Goal: Task Accomplishment & Management: Use online tool/utility

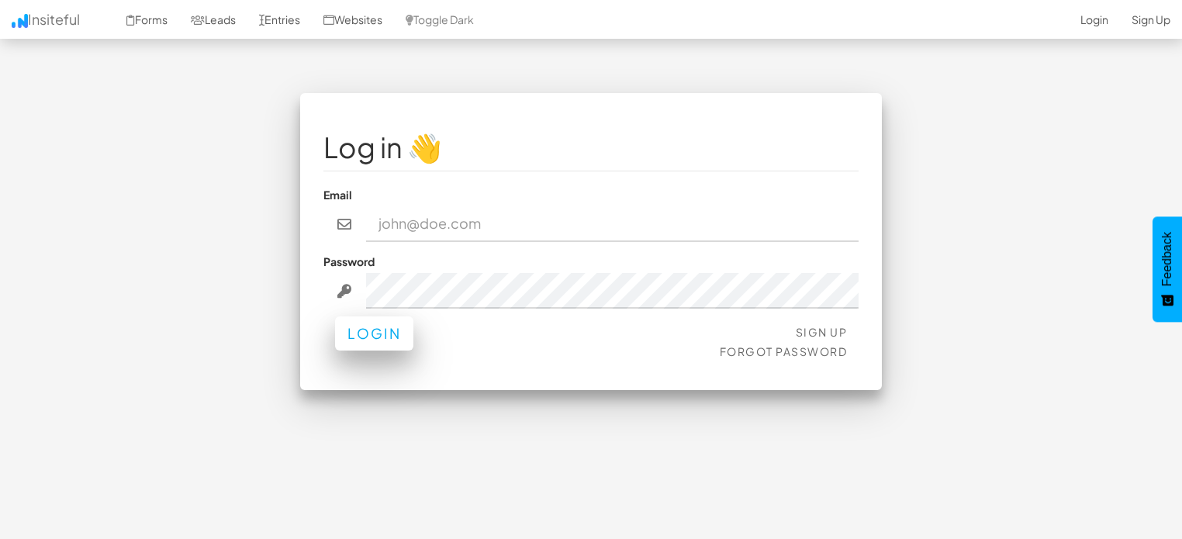
type input "Graham@ComedyTheory.Tv"
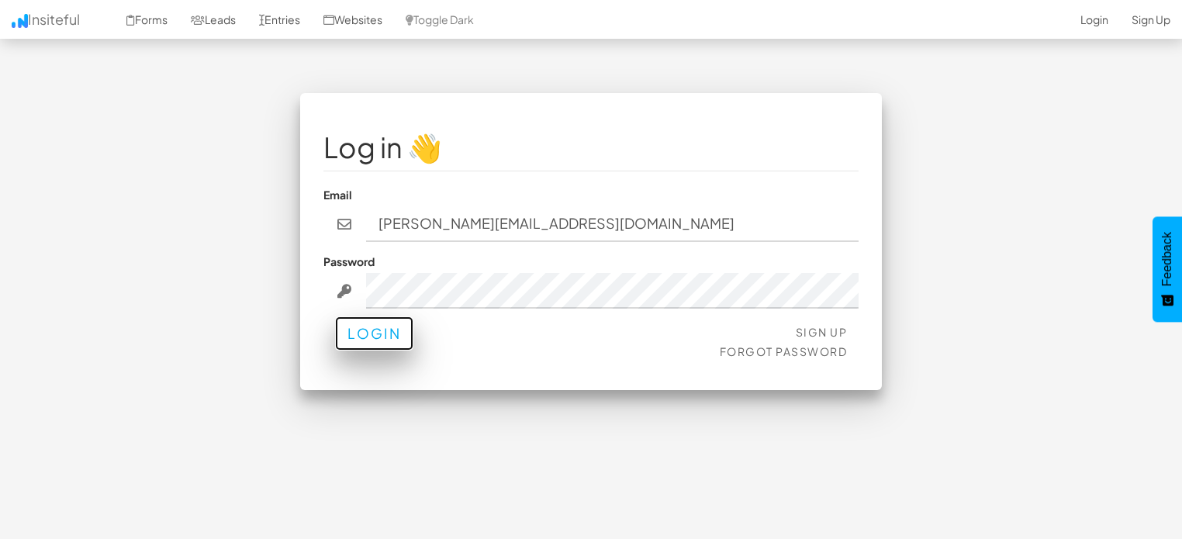
click at [378, 338] on button "Login" at bounding box center [374, 333] width 78 height 34
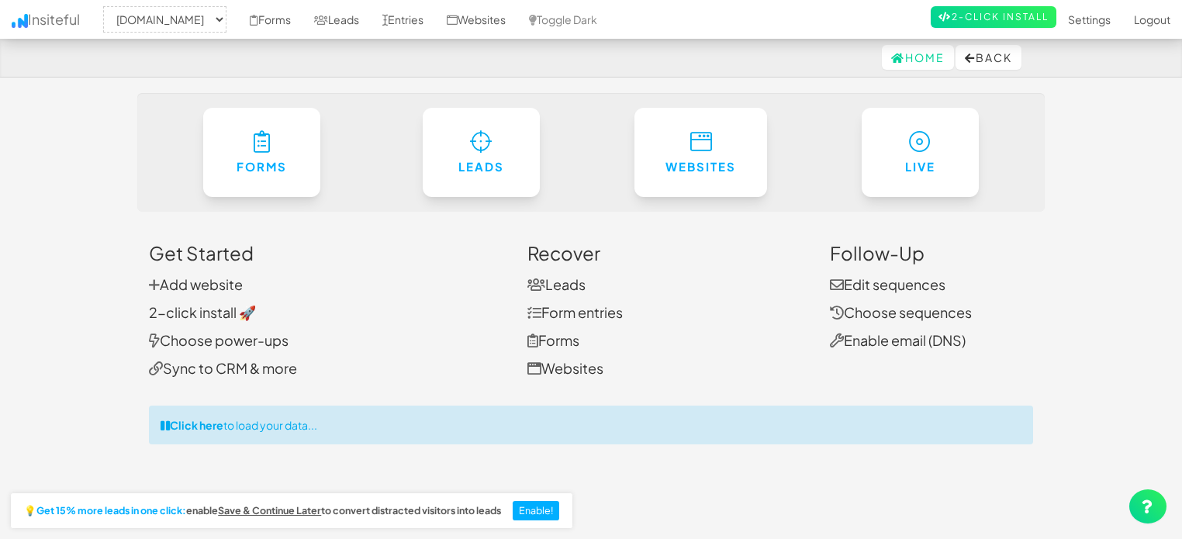
select select "2378"
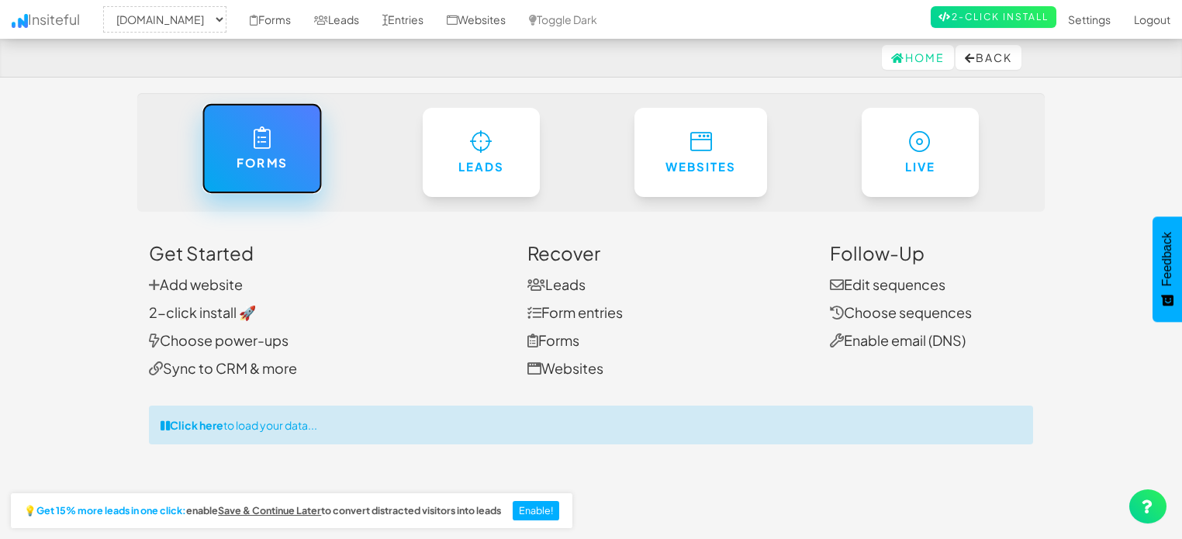
click at [260, 153] on link "Forms" at bounding box center [262, 148] width 120 height 91
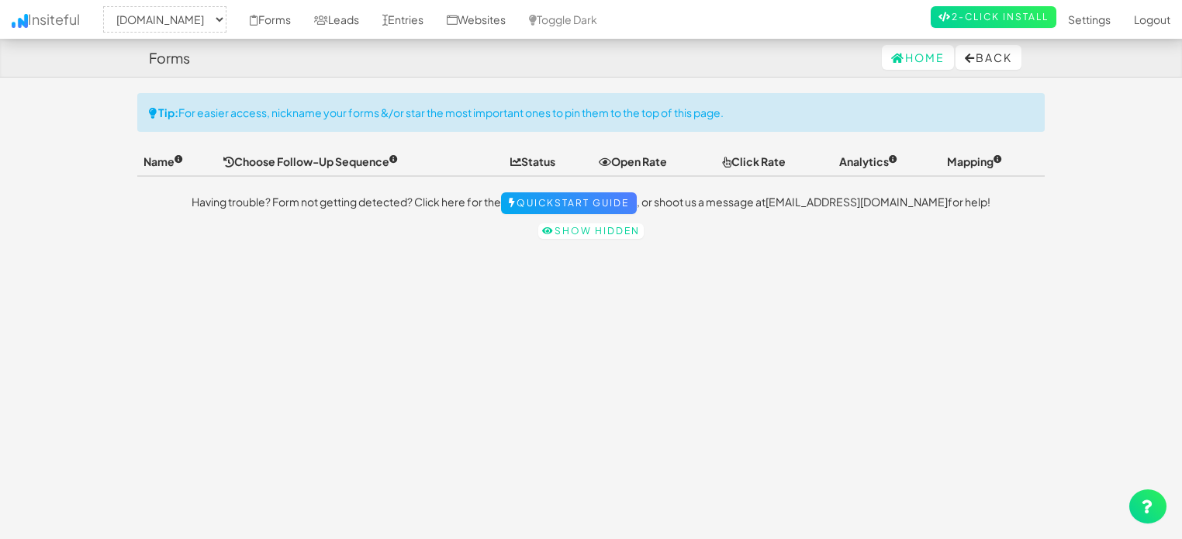
select select "2378"
click at [567, 225] on link "Show hidden" at bounding box center [590, 231] width 105 height 16
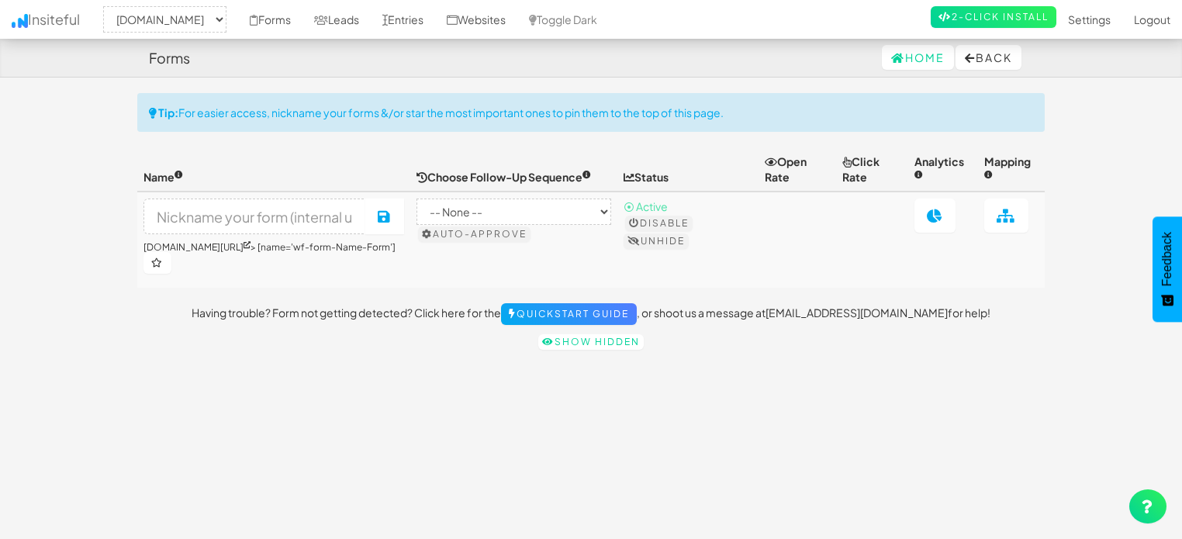
select select "2378"
click at [530, 212] on select "-- None -- B2B (Plain) by Insiteful Checkout (Rich HTML) by Insiteful Checkout …" at bounding box center [513, 211] width 195 height 26
click at [505, 13] on link "Websites" at bounding box center [476, 19] width 82 height 39
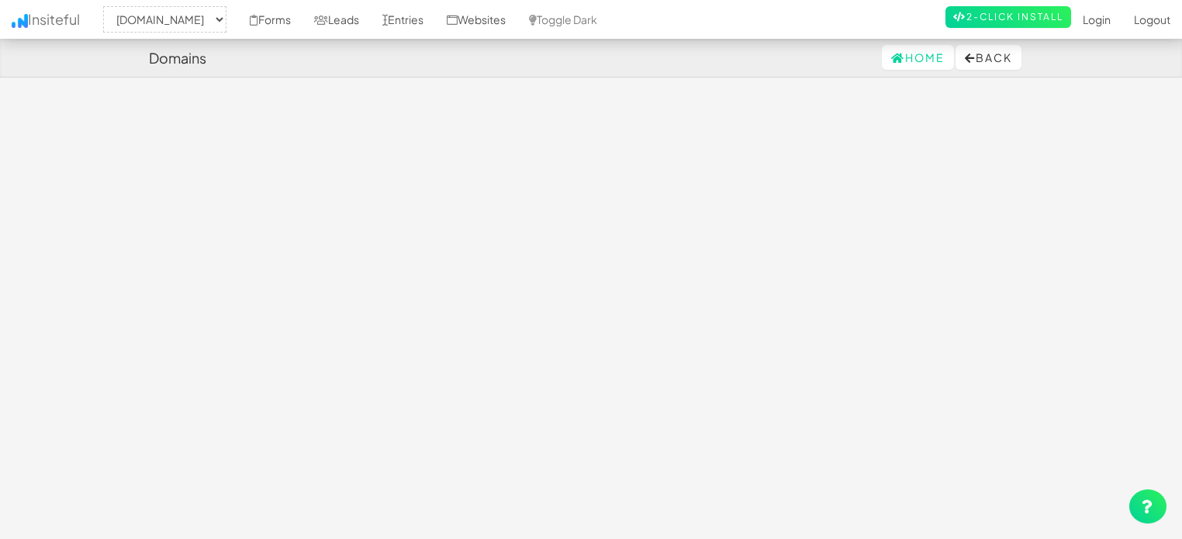
select select "2378"
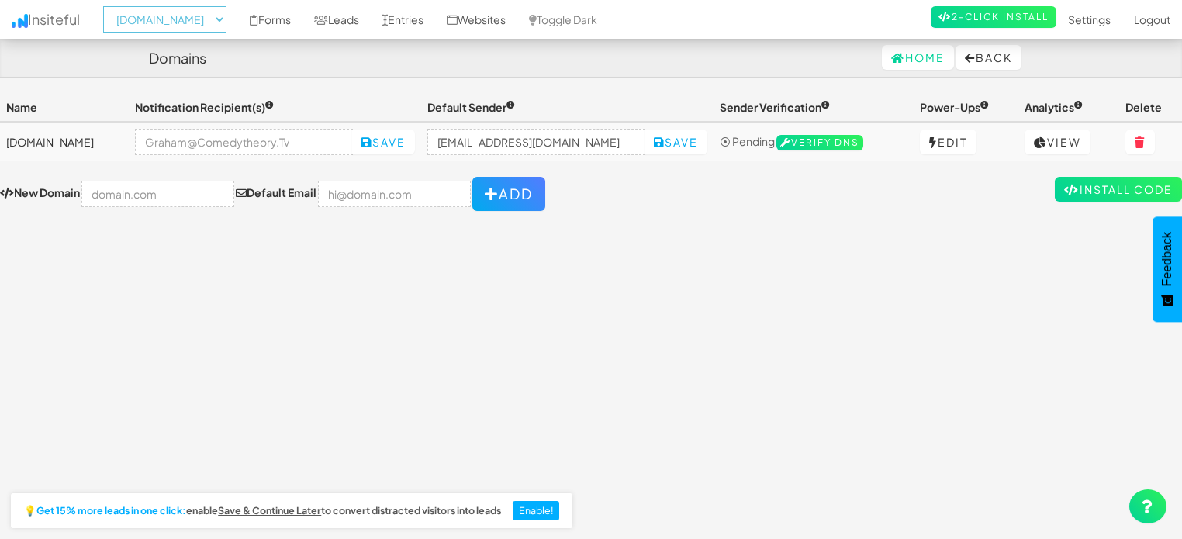
click at [178, 29] on select "-- None -- comedytheory.tv" at bounding box center [164, 19] width 123 height 26
click at [283, 93] on th "Notification Recipient(s)" at bounding box center [275, 107] width 292 height 29
click at [351, 26] on link "Leads" at bounding box center [336, 19] width 68 height 39
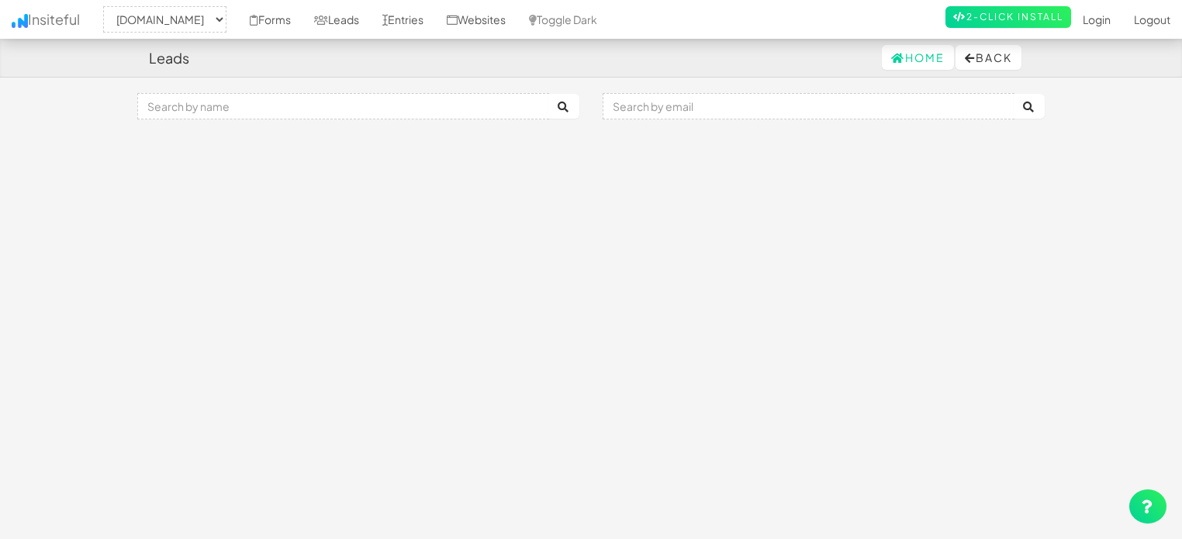
select select "2378"
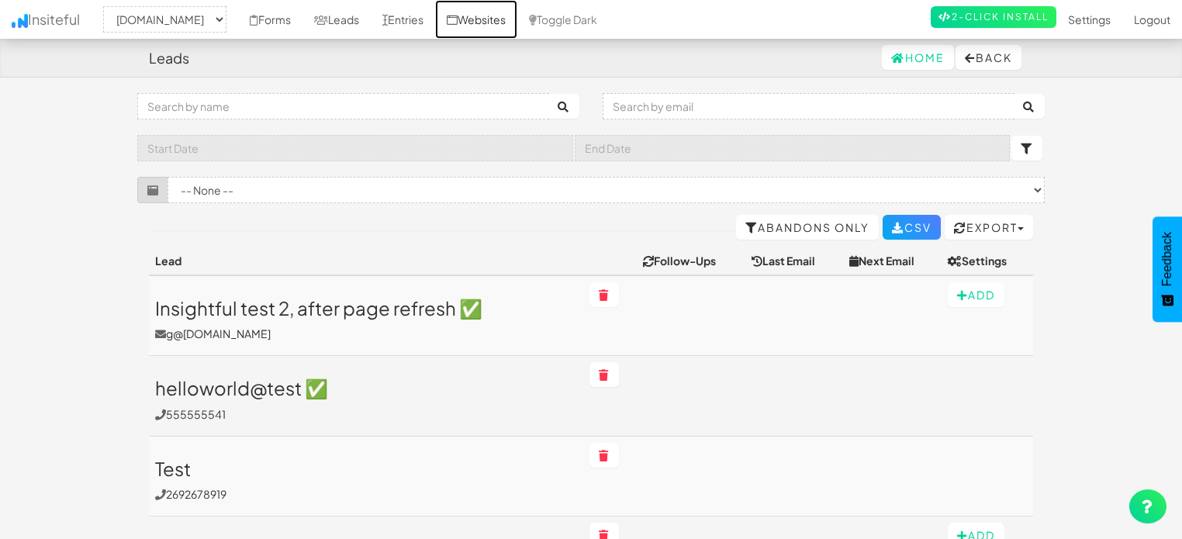
click at [513, 14] on link "Websites" at bounding box center [476, 19] width 82 height 39
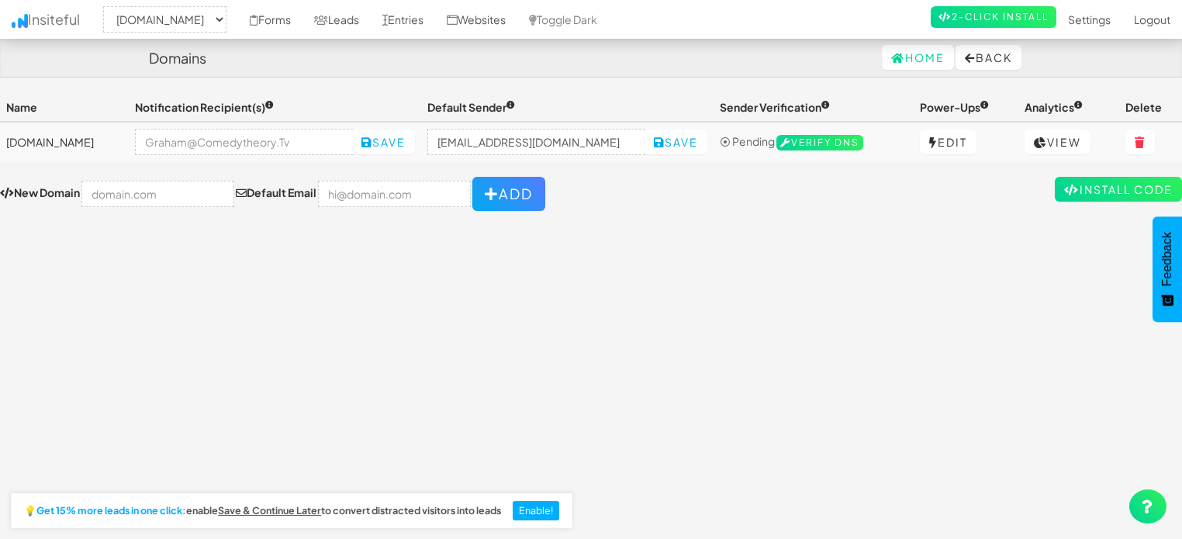
select select "2378"
click at [286, 30] on link "Forms" at bounding box center [270, 19] width 64 height 39
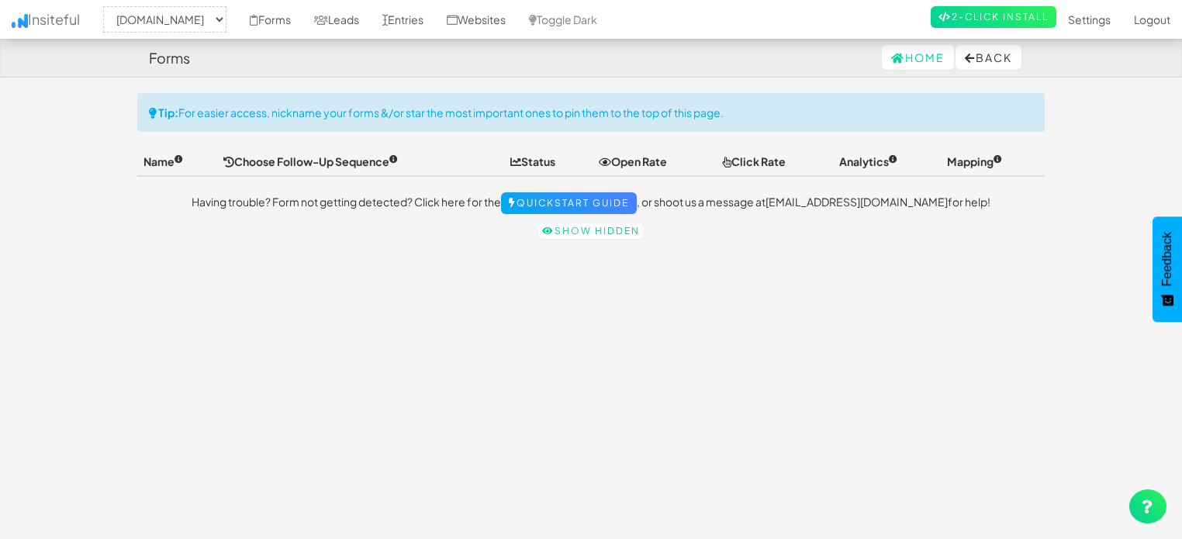
select select "2378"
click at [560, 226] on link "Show hidden" at bounding box center [590, 231] width 105 height 16
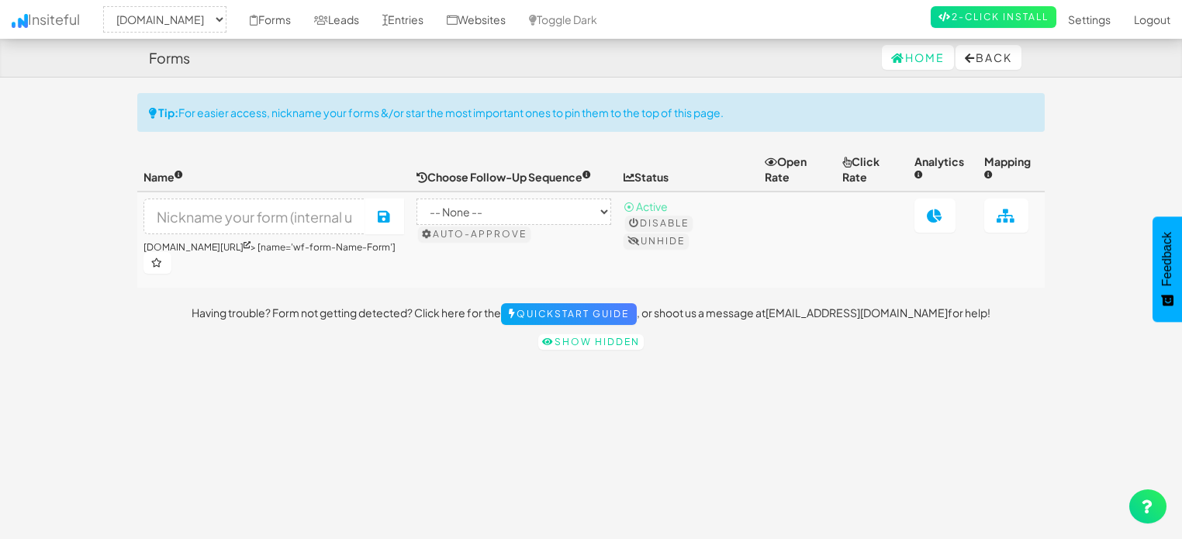
select select "2378"
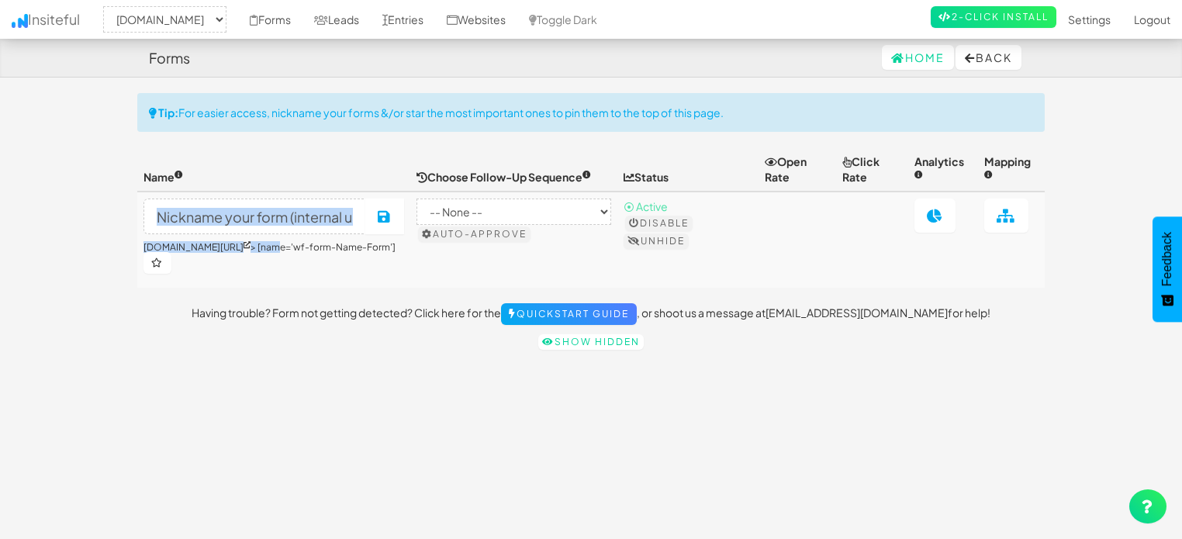
drag, startPoint x: 291, startPoint y: 238, endPoint x: 288, endPoint y: 219, distance: 18.8
click at [288, 219] on td "Save comedytheory.tv/contact > [name='wf-form-Name-Form']" at bounding box center [273, 240] width 273 height 96
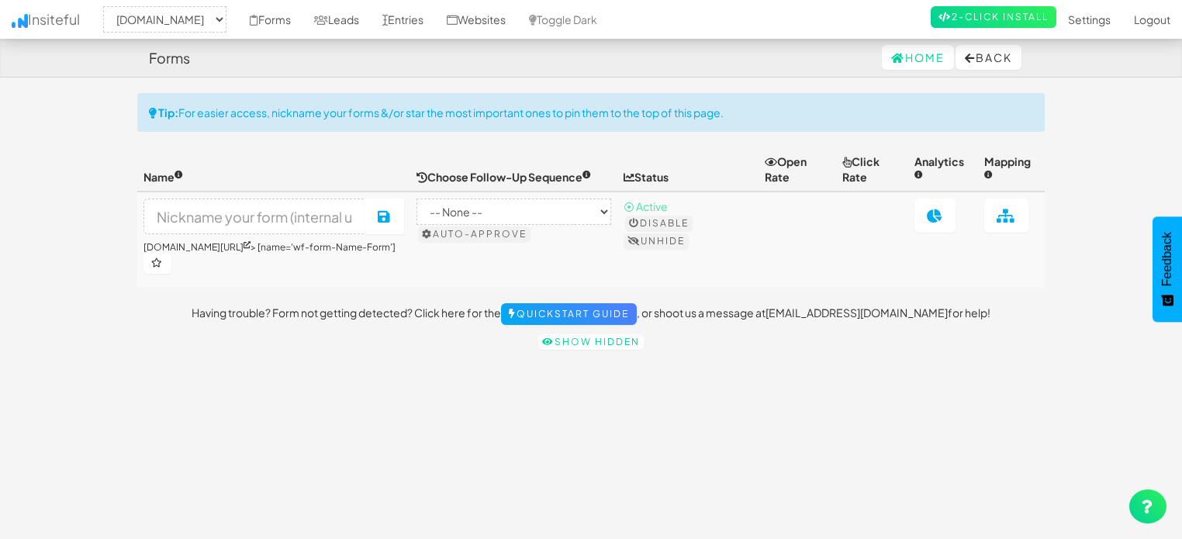
click at [372, 275] on td "Save comedytheory.tv/contact > [name='wf-form-Name-Form']" at bounding box center [273, 240] width 273 height 96
click at [922, 213] on link at bounding box center [934, 215] width 41 height 34
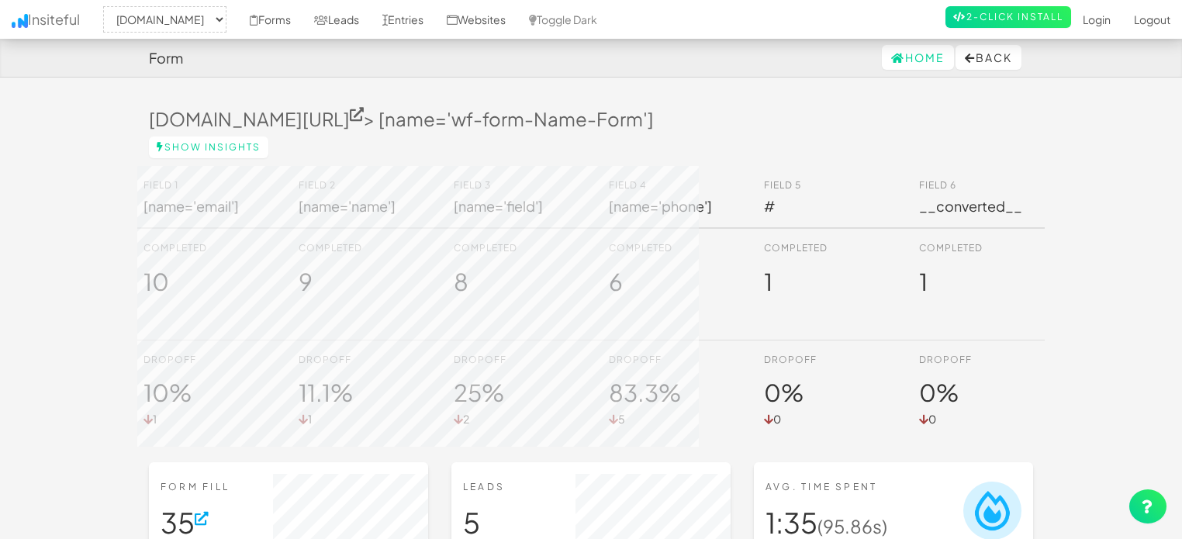
select select "2378"
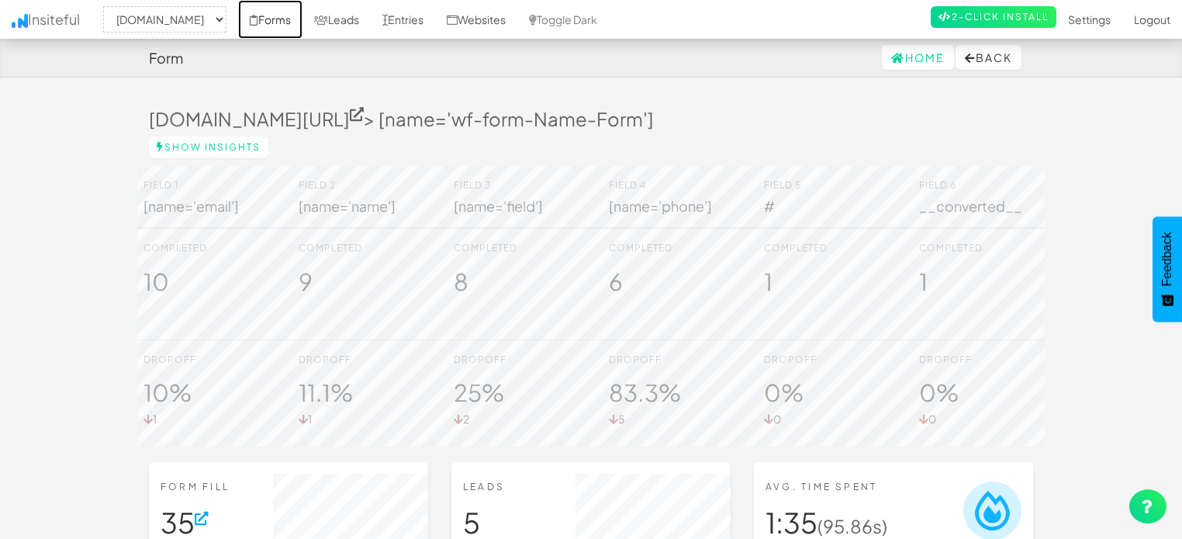
click at [288, 14] on link "Forms" at bounding box center [270, 19] width 64 height 39
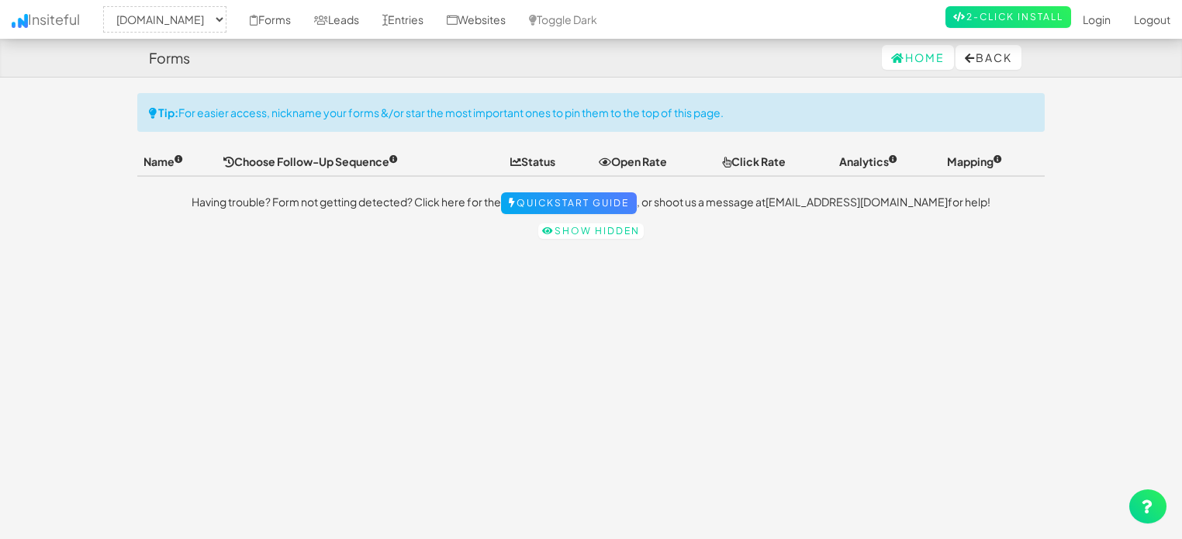
select select "2378"
click at [954, 11] on link "2-Click Install" at bounding box center [1008, 17] width 126 height 22
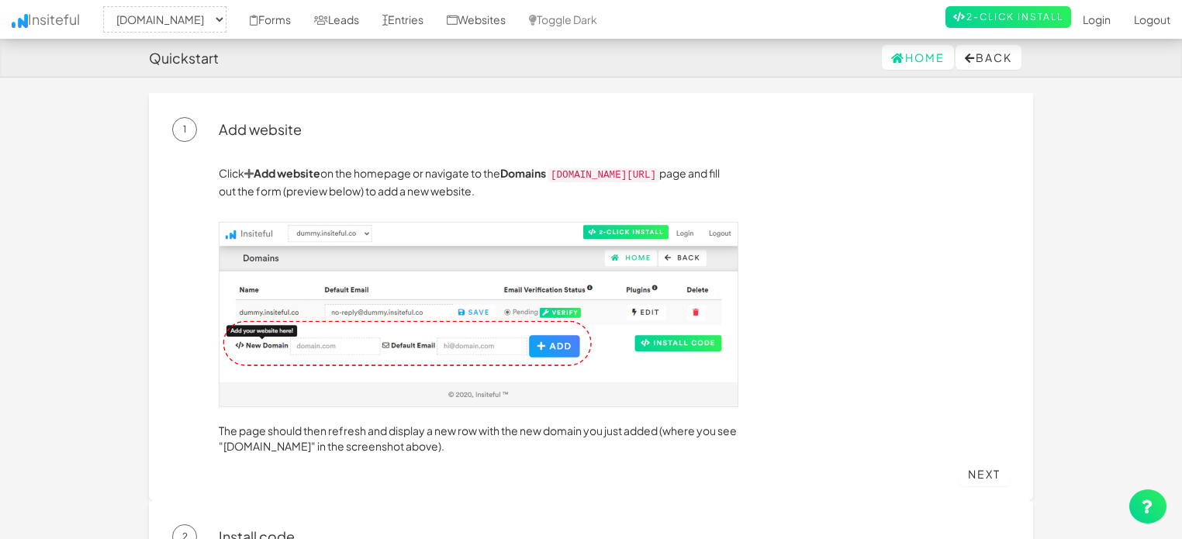
select select "2378"
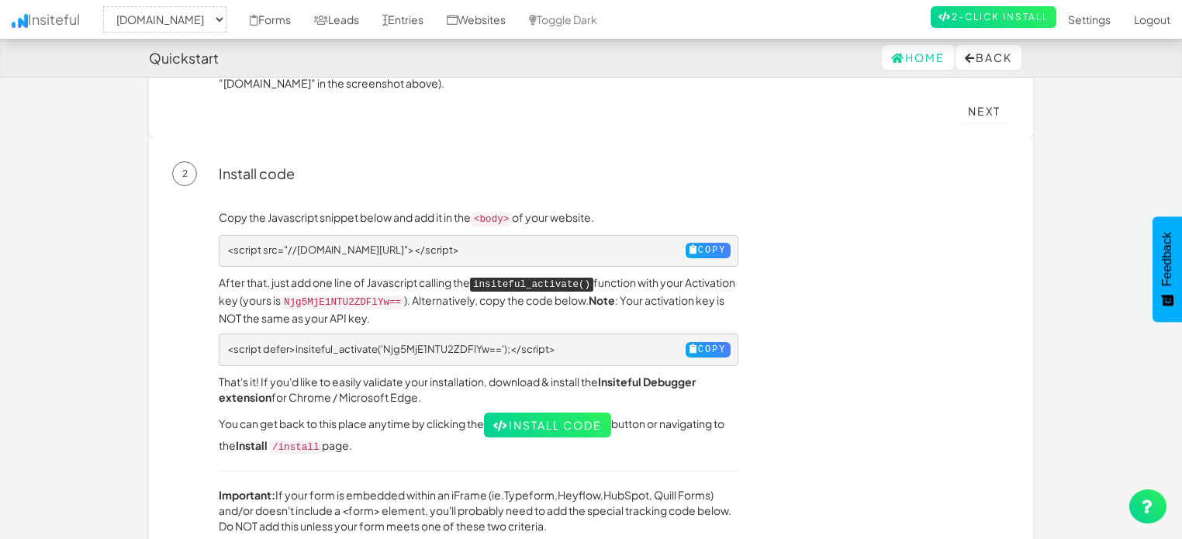
scroll to position [362, 0]
click at [685, 243] on button "Copy" at bounding box center [707, 251] width 45 height 16
drag, startPoint x: 454, startPoint y: 331, endPoint x: 447, endPoint y: 346, distance: 16.0
click at [447, 346] on pre "<script defer>insiteful_activate('Njg5MjE1NTU2ZDFlYw==');</script> Copy" at bounding box center [478, 350] width 519 height 33
click at [447, 346] on span "<script defer>insiteful_activate('Njg5MjE1NTU2ZDFlYw==');</script>" at bounding box center [391, 349] width 328 height 12
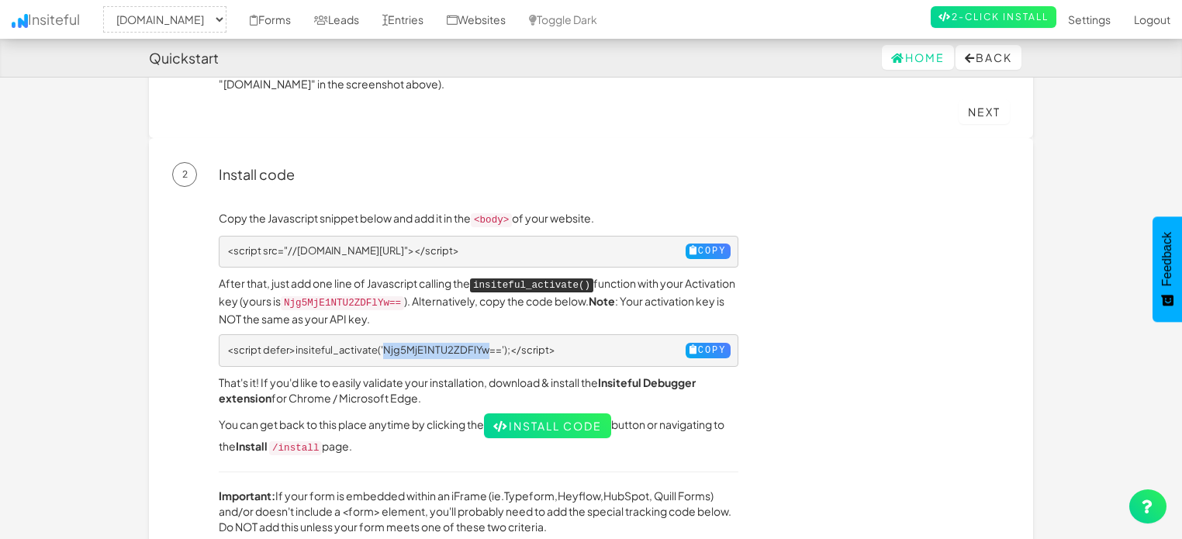
click at [447, 346] on span "<script defer>insiteful_activate('Njg5MjE1NTU2ZDFlYw==');</script>" at bounding box center [391, 349] width 328 height 12
copy pre "<script defer>insiteful_activate('Njg5MjE1NTU2ZDFlYw==');</script>"
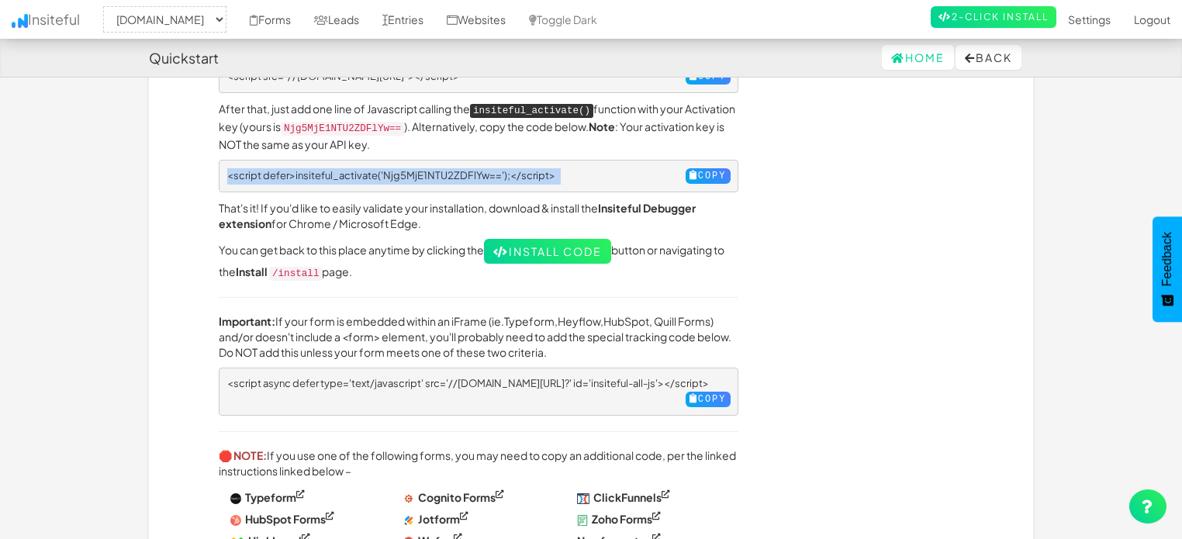
scroll to position [540, 0]
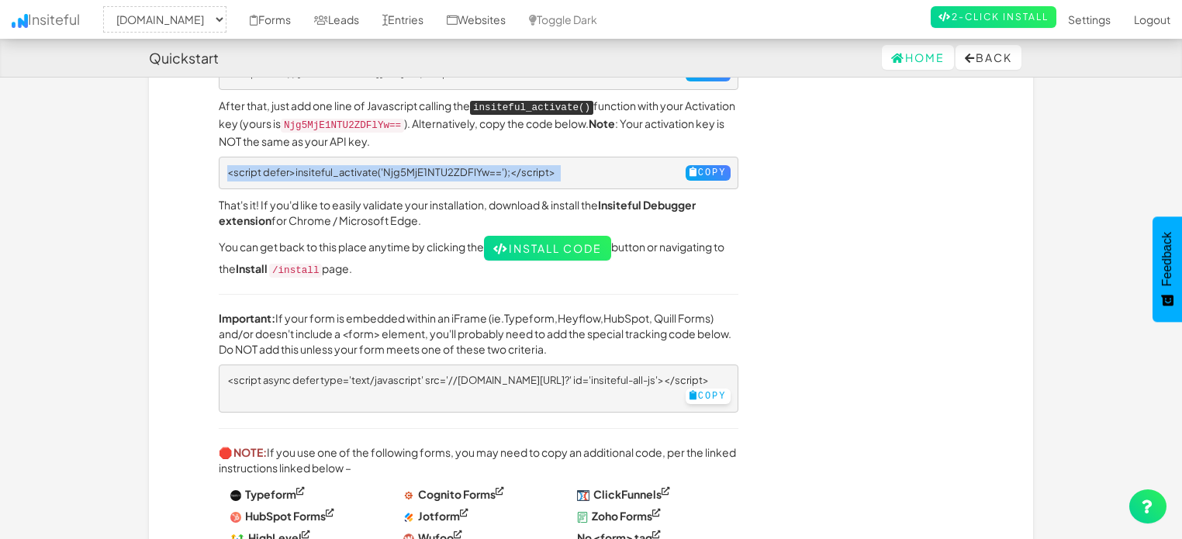
click at [710, 388] on button "Copy" at bounding box center [707, 396] width 45 height 16
click at [707, 388] on button "Copy" at bounding box center [707, 396] width 45 height 16
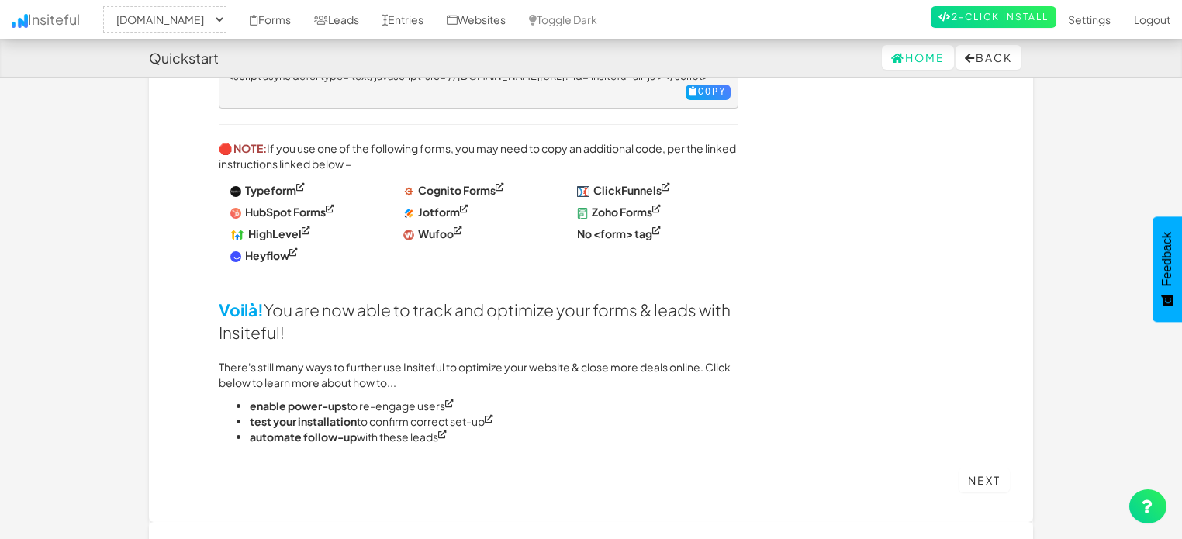
scroll to position [845, 0]
click at [287, 11] on link "Forms" at bounding box center [270, 19] width 64 height 39
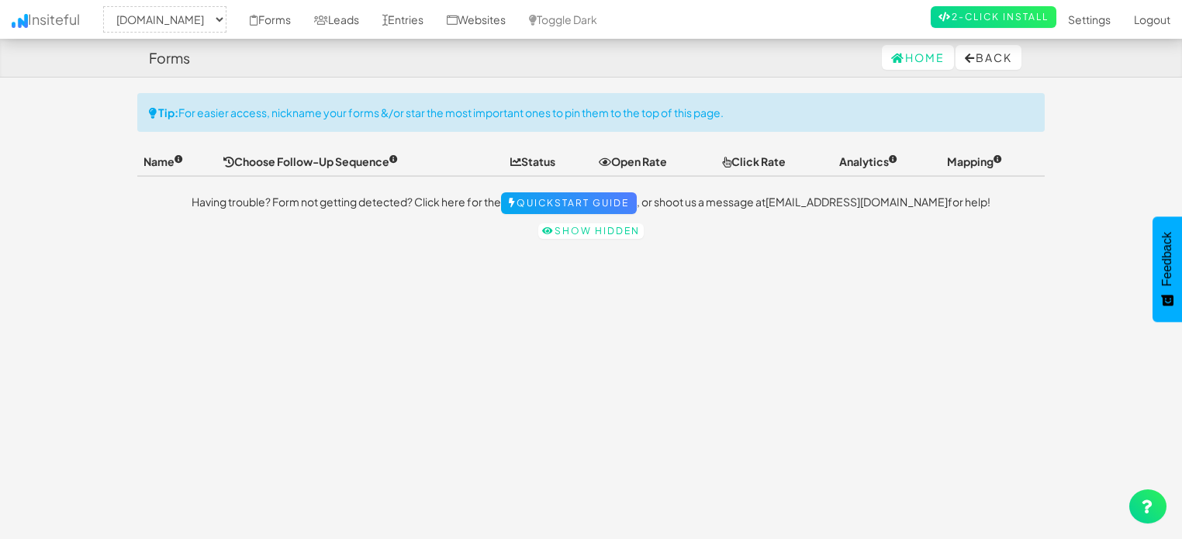
select select "2378"
click at [590, 225] on link "Show hidden" at bounding box center [590, 231] width 105 height 16
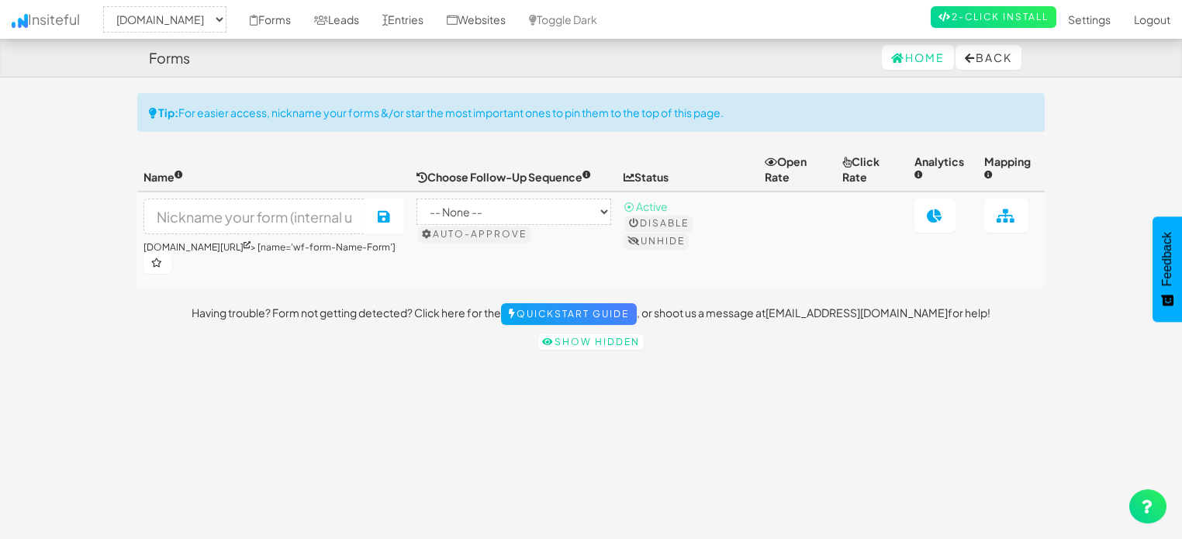
select select "2378"
click at [285, 225] on input at bounding box center [254, 216] width 223 height 36
type input "C"
type input "Contact form"
click at [782, 278] on td at bounding box center [796, 240] width 77 height 96
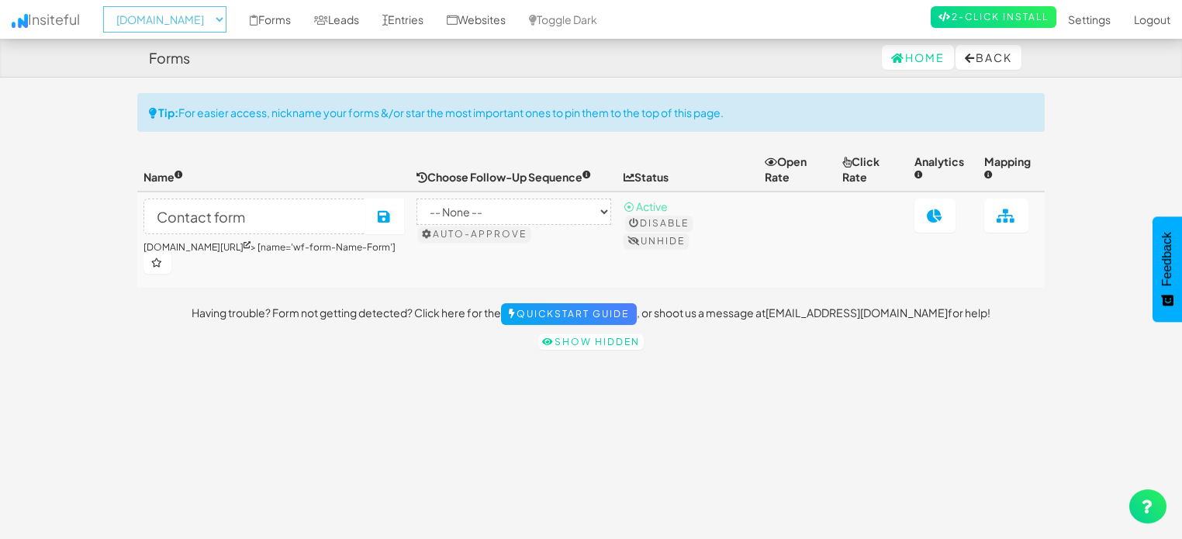
click at [202, 19] on select "-- None -- comedytheory.tv" at bounding box center [164, 19] width 123 height 26
click at [292, 112] on div "Tip: For easier access, nickname your forms &/or star the most important ones t…" at bounding box center [590, 112] width 907 height 39
select select "2378"
click at [983, 12] on link "2-Click Install" at bounding box center [993, 17] width 126 height 22
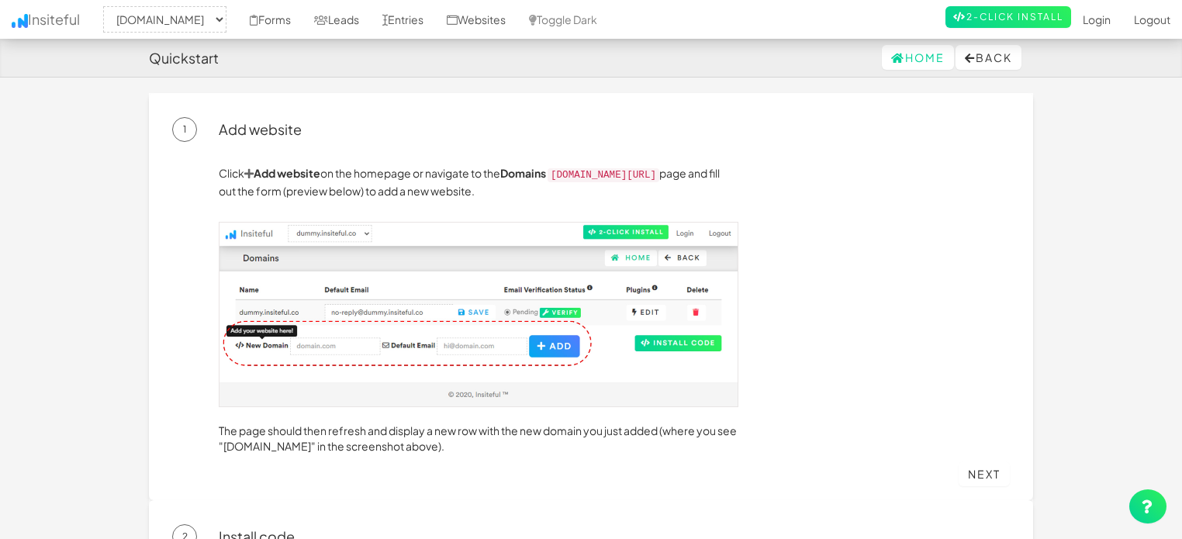
select select "2378"
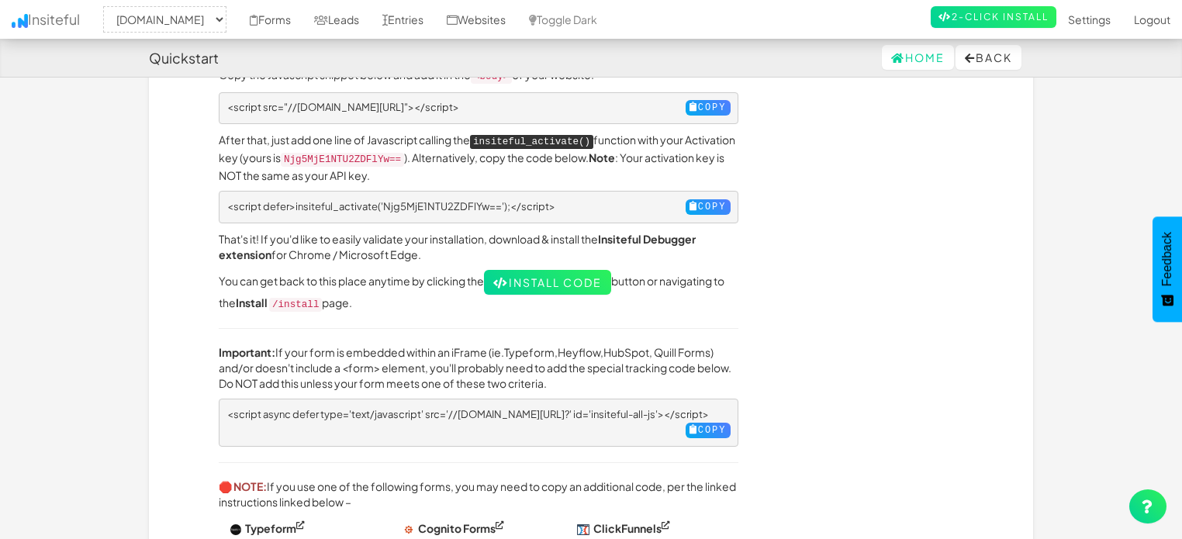
scroll to position [507, 0]
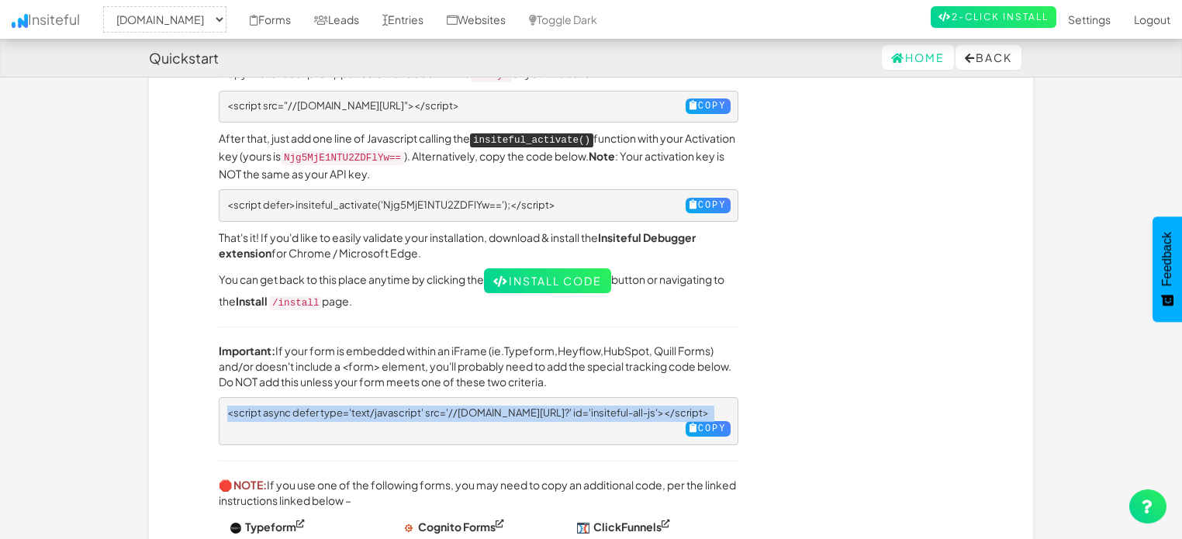
drag, startPoint x: 285, startPoint y: 416, endPoint x: 212, endPoint y: 388, distance: 77.3
click at [212, 388] on div "Copy the Javascript snippet below and add it in the <body> of your website. <sc…" at bounding box center [478, 434] width 543 height 739
copy pre "<script async defer type='text/javascript' src='//[DOMAIN_NAME][URL]?' id='insi…"
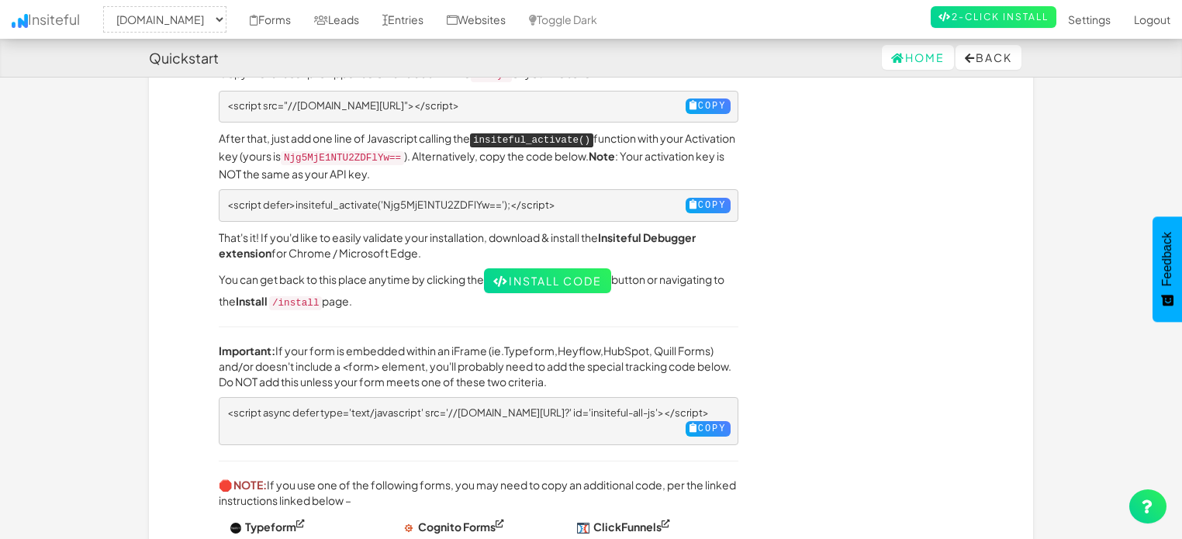
click at [440, 361] on p "Important: If your form is embedded within an iFrame (ie. Typeform , Heyflow , …" at bounding box center [478, 366] width 519 height 47
click at [690, 421] on button "Copy" at bounding box center [707, 429] width 45 height 16
click at [711, 98] on button "Copy" at bounding box center [707, 106] width 45 height 16
click at [698, 99] on button "Copy" at bounding box center [707, 106] width 45 height 16
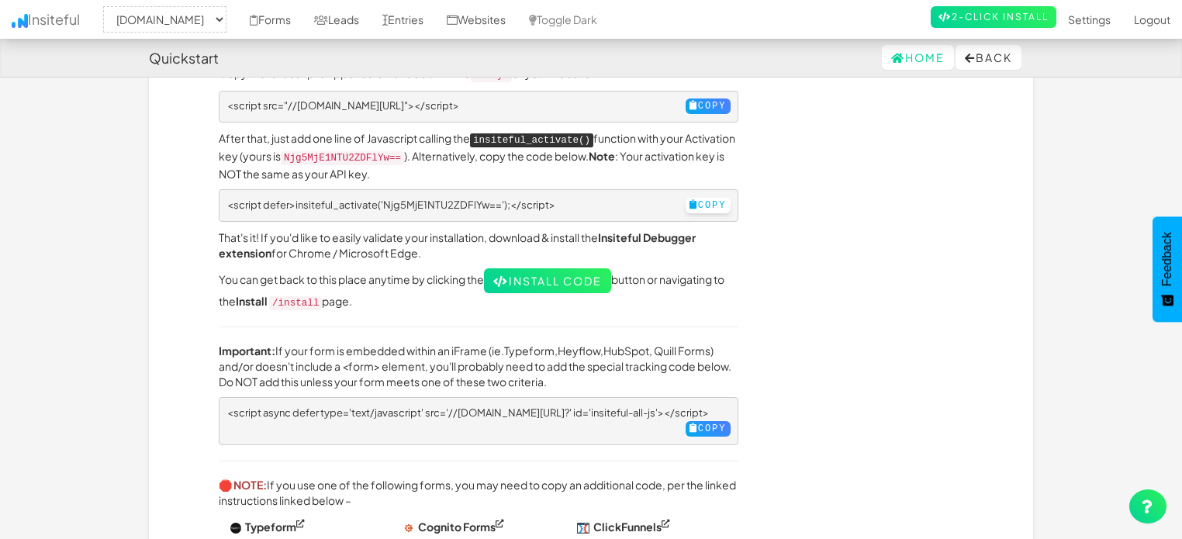
click at [695, 198] on button "Copy" at bounding box center [707, 206] width 45 height 16
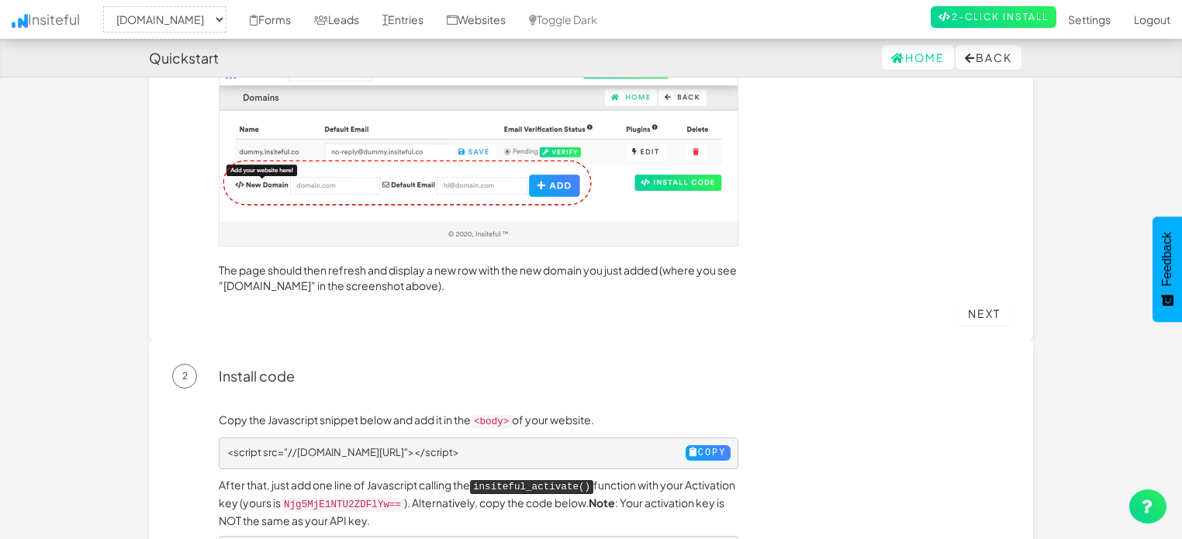
scroll to position [0, 0]
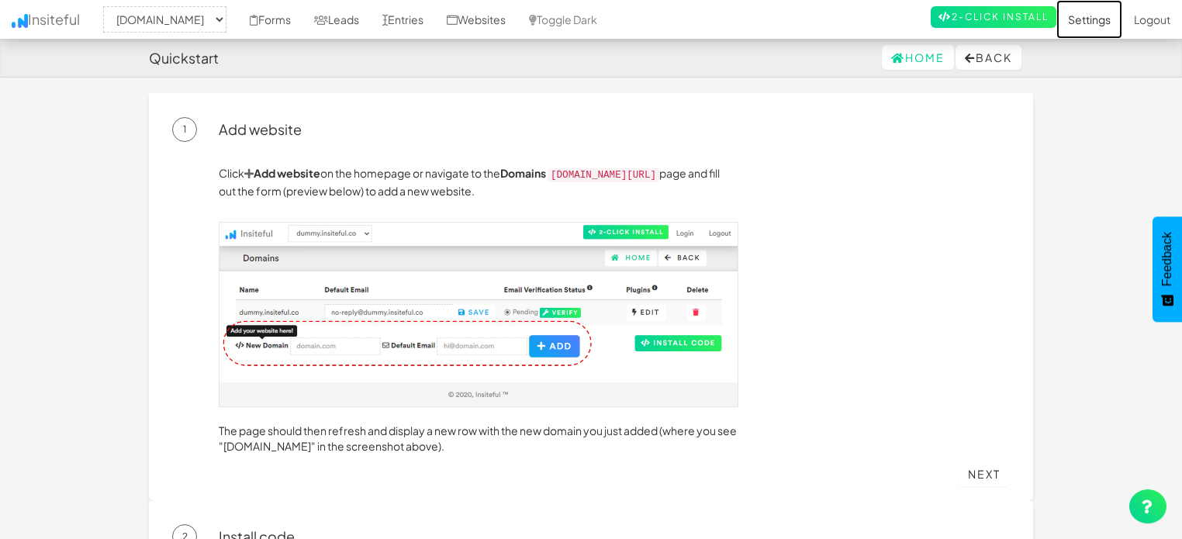
click at [1086, 21] on link "Settings" at bounding box center [1089, 19] width 66 height 39
select select "2378"
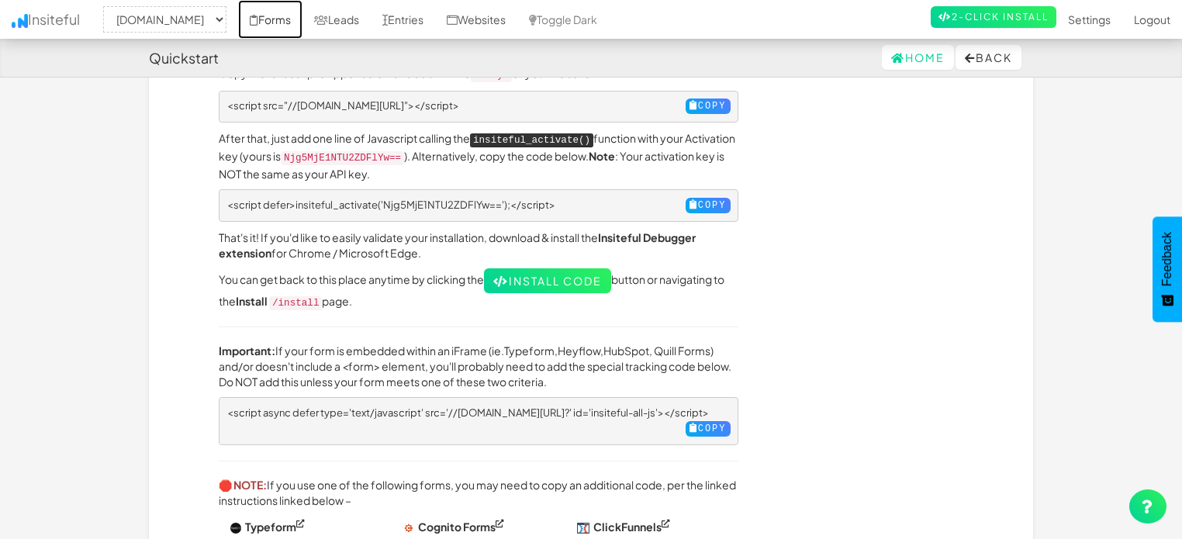
click at [273, 13] on link "Forms" at bounding box center [270, 19] width 64 height 39
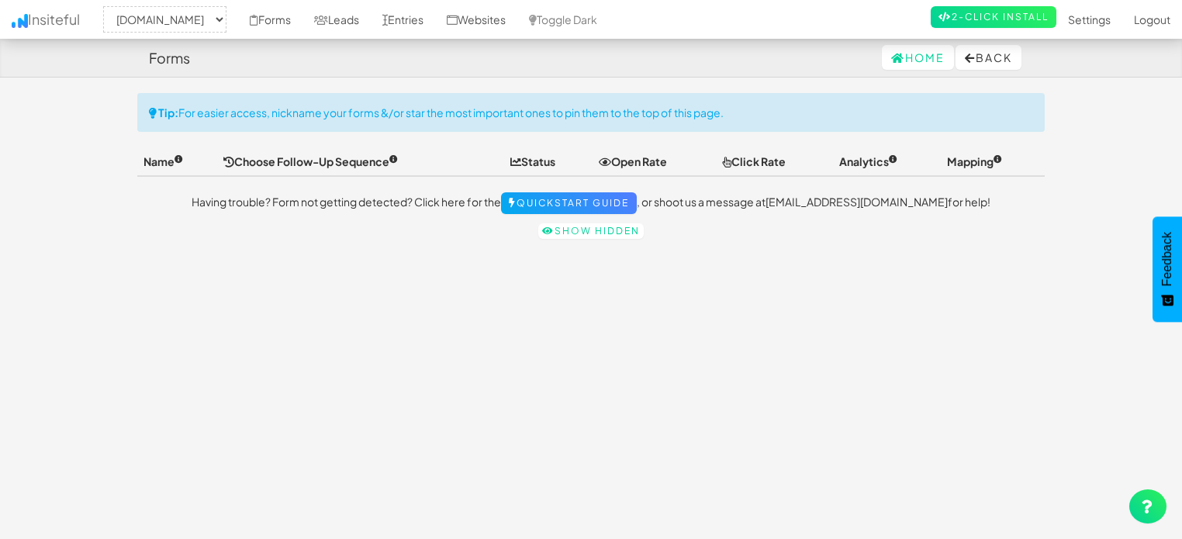
select select "2378"
click at [563, 232] on link "Show hidden" at bounding box center [590, 231] width 105 height 16
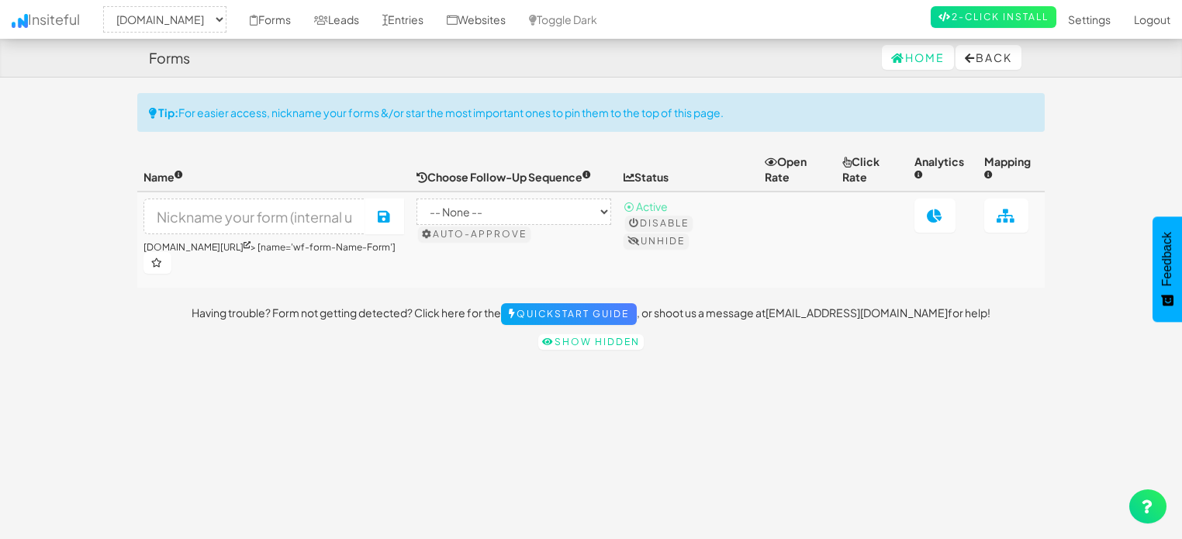
select select "2378"
click at [285, 217] on input at bounding box center [254, 216] width 223 height 36
type input "Contact form"
click at [391, 216] on icon at bounding box center [385, 216] width 14 height 14
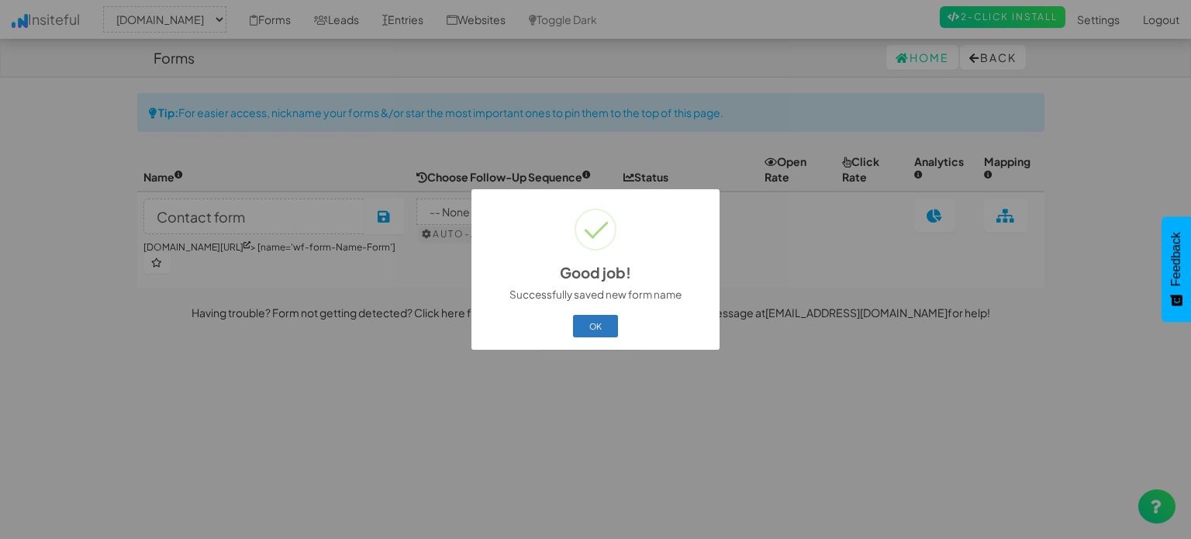
click at [595, 326] on button "OK" at bounding box center [596, 326] width 46 height 22
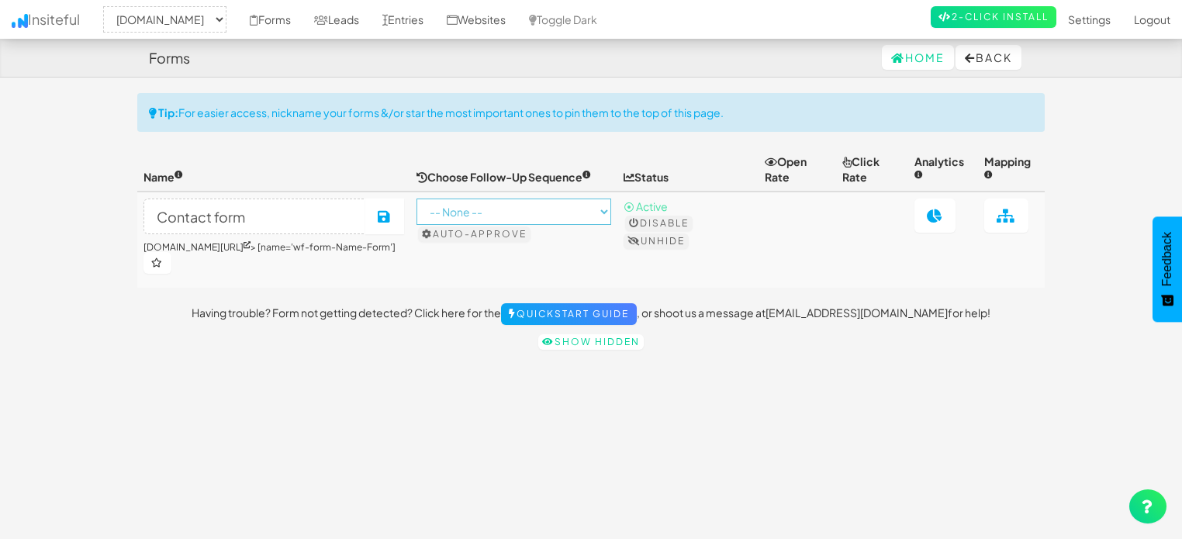
click at [468, 209] on select "-- None -- B2B (Plain) by Insiteful Checkout (Rich HTML) by Insiteful Checkout …" at bounding box center [513, 211] width 195 height 26
click at [895, 58] on link "Home" at bounding box center [918, 57] width 72 height 25
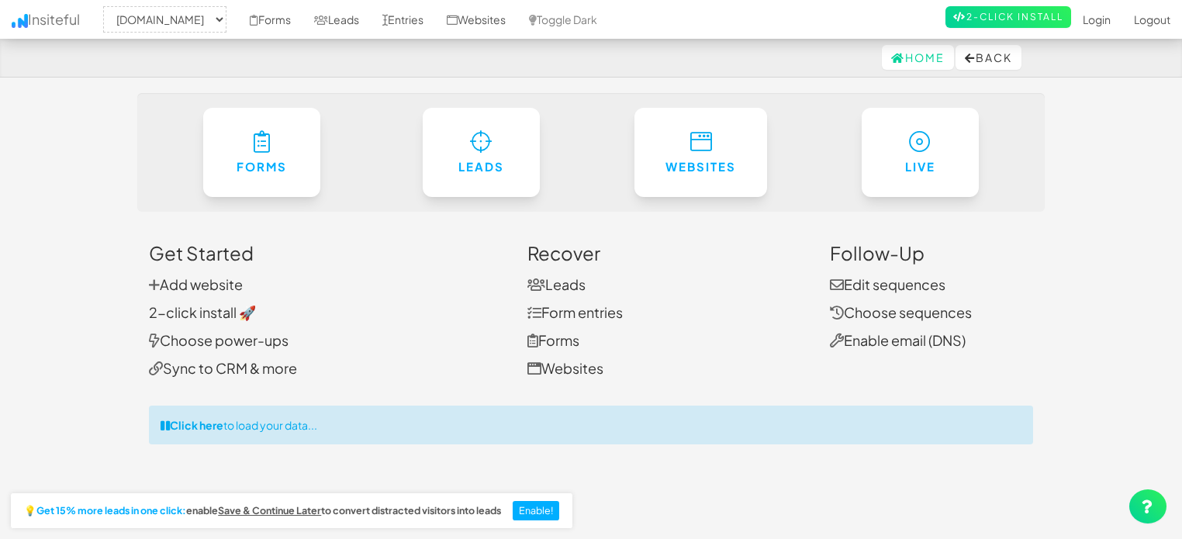
select select "2378"
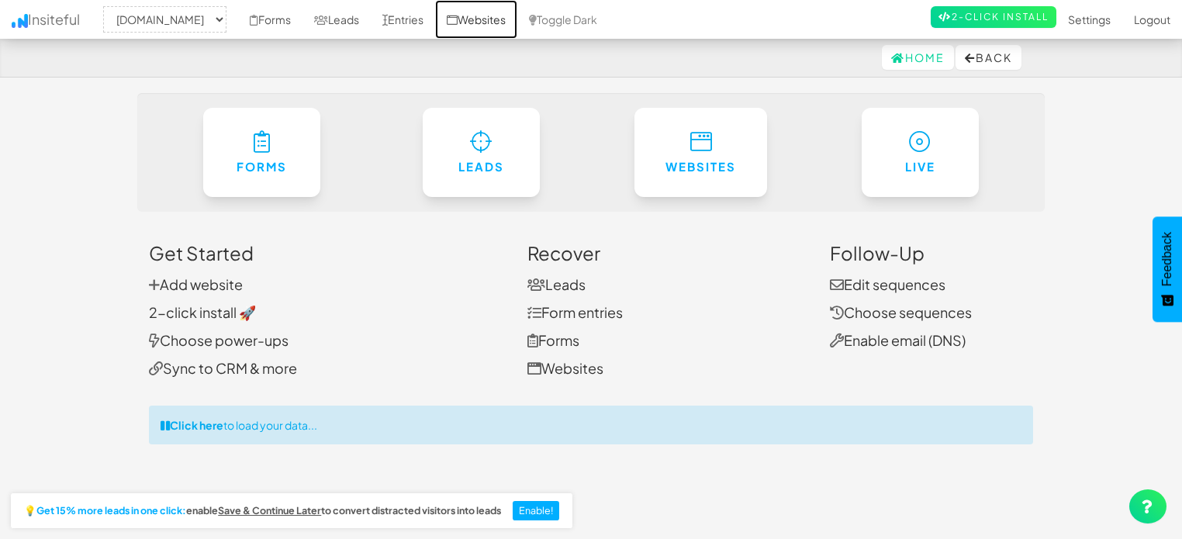
click at [490, 13] on link "Websites" at bounding box center [476, 19] width 82 height 39
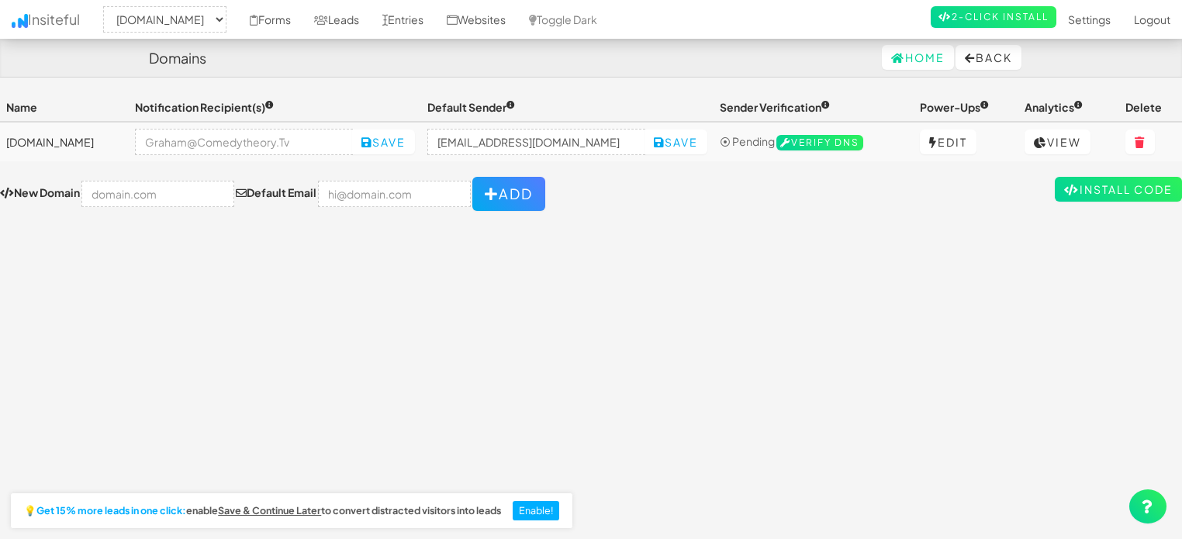
select select "2378"
click at [403, 21] on link "Entries" at bounding box center [403, 19] width 64 height 39
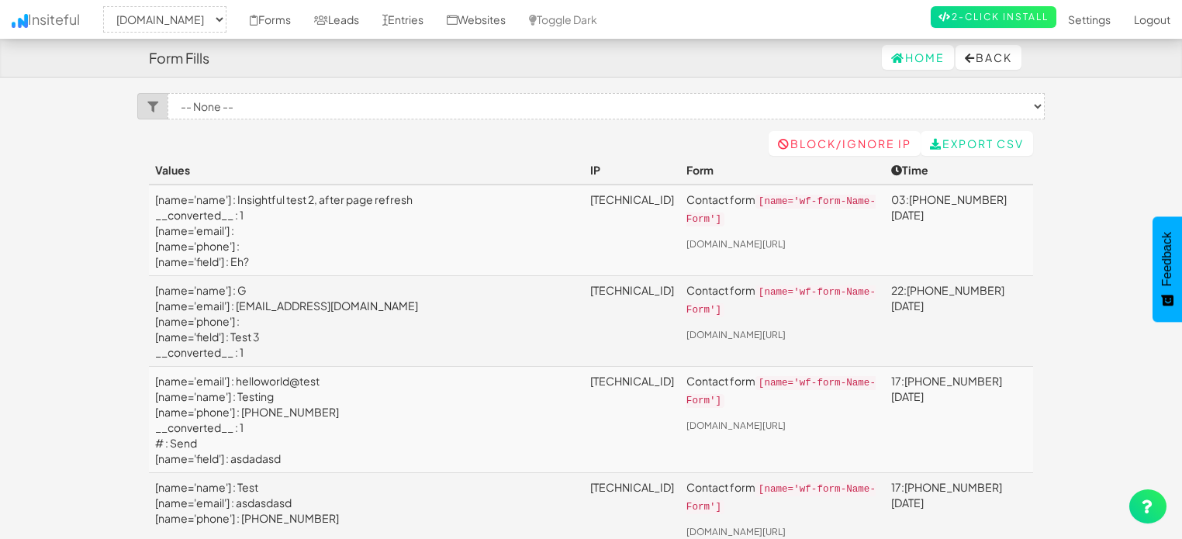
select select "2378"
click at [214, 101] on select "-- None -- Contact form (comedytheory.tv/contact[name='wf-form-Name-Form'])" at bounding box center [605, 106] width 877 height 26
click at [920, 67] on link "Home" at bounding box center [918, 57] width 72 height 25
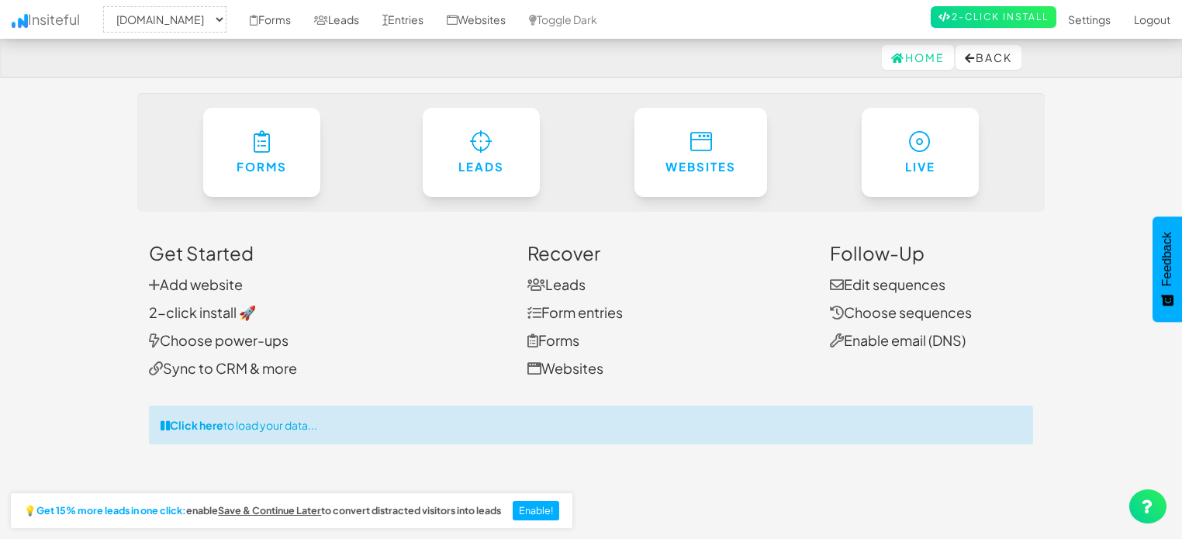
select select "2378"
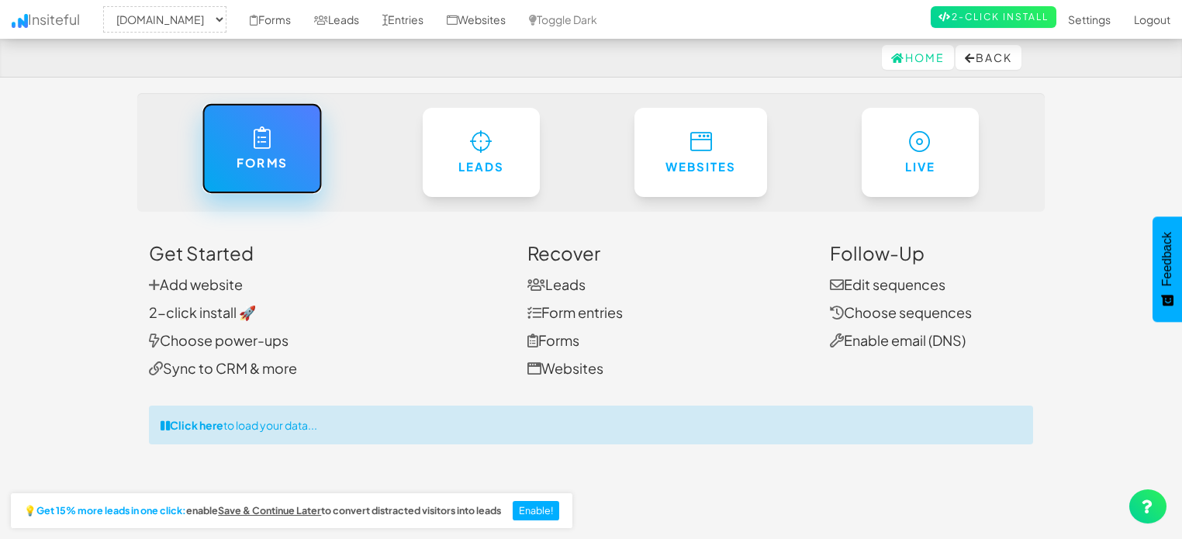
click at [272, 142] on link "Forms" at bounding box center [262, 148] width 120 height 91
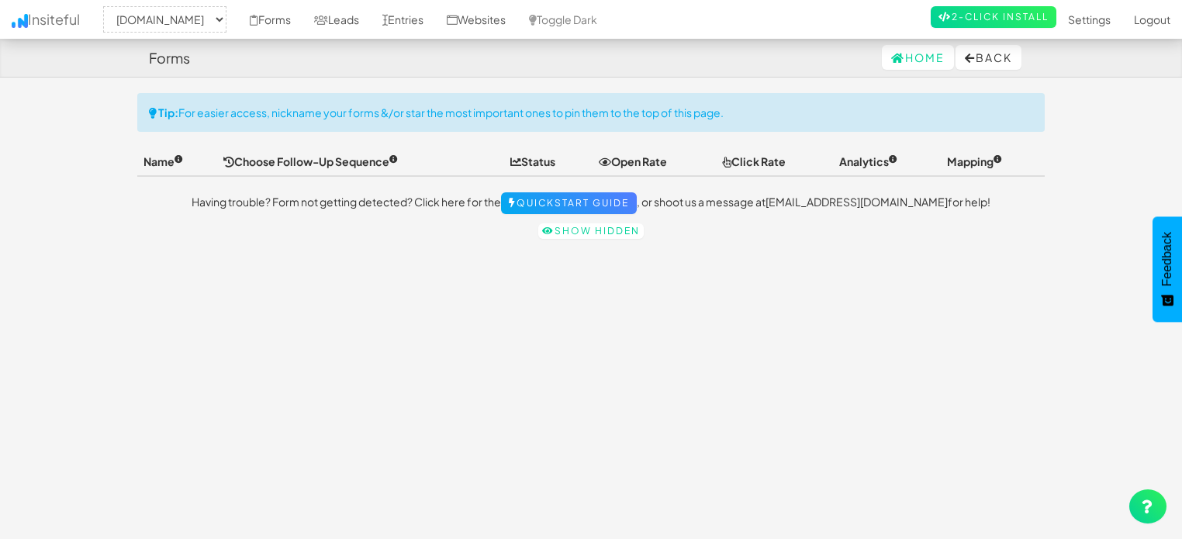
select select "2378"
click at [594, 224] on link "Show hidden" at bounding box center [590, 231] width 105 height 16
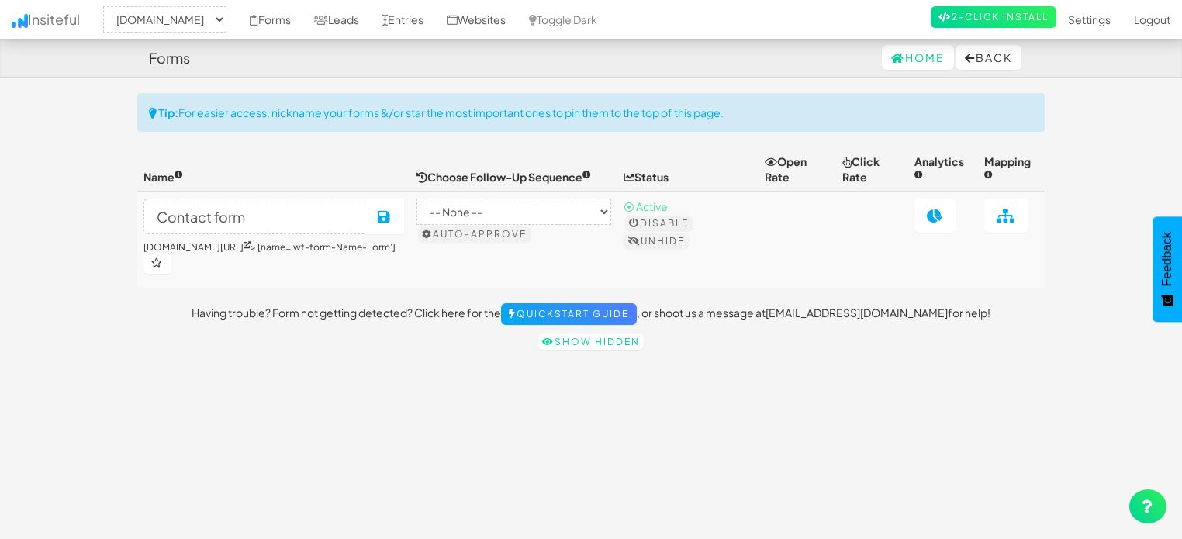
select select "2378"
drag, startPoint x: 901, startPoint y: 309, endPoint x: 825, endPoint y: 310, distance: 76.0
click at [825, 310] on p "Having trouble? Form not getting detected? Click here for the Quickstart Guide …" at bounding box center [590, 314] width 907 height 22
copy p "hi@insiteful.co"
click at [850, 265] on td at bounding box center [872, 240] width 73 height 96
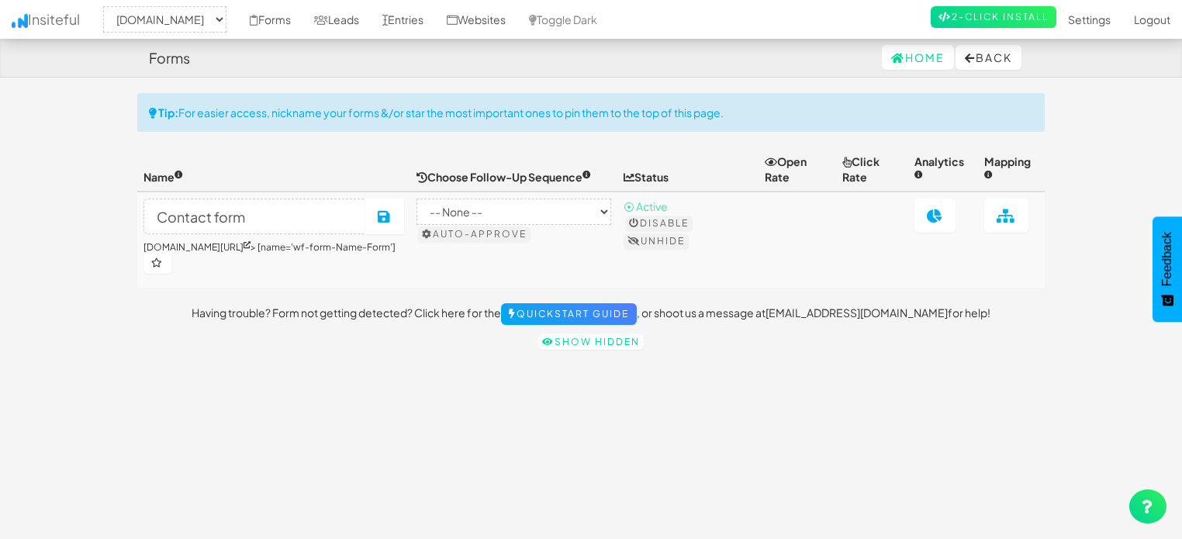
select select "2378"
click at [412, 21] on link "Entries" at bounding box center [403, 19] width 64 height 39
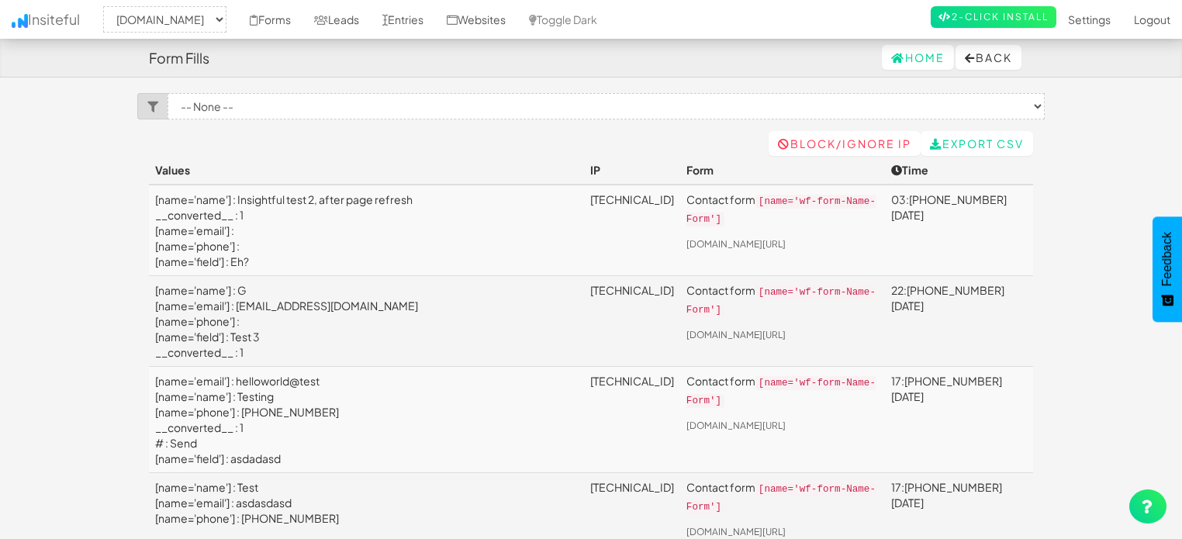
select select "2378"
click at [274, 192] on td "[name='name'] : Insightful test 2, after page refresh __converted__ : 1 [name='…" at bounding box center [366, 230] width 435 height 91
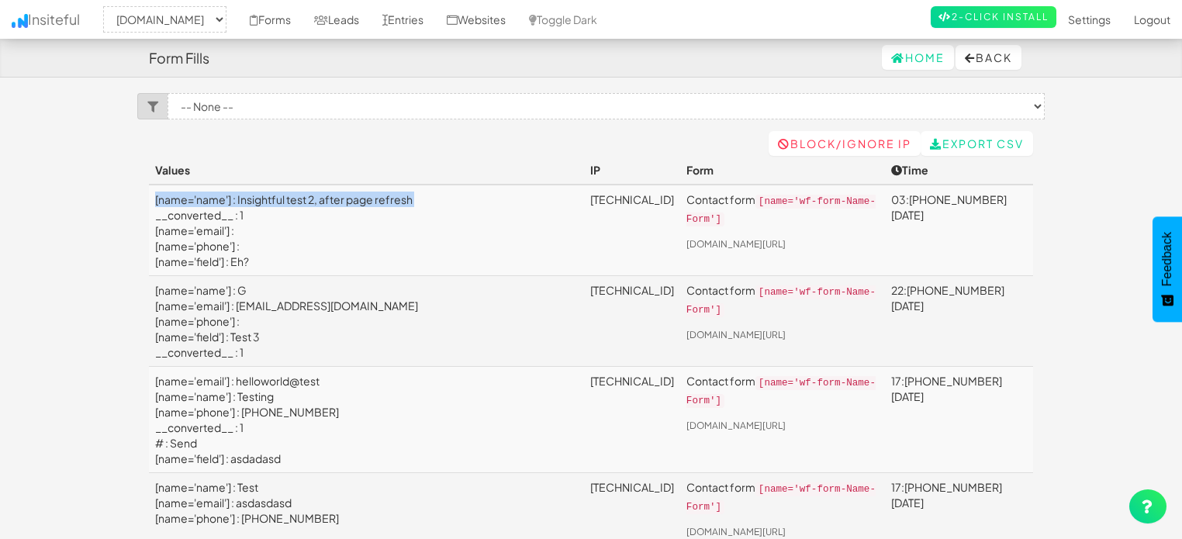
click at [274, 192] on td "[name='name'] : Insightful test 2, after page refresh __converted__ : 1 [name='…" at bounding box center [366, 230] width 435 height 91
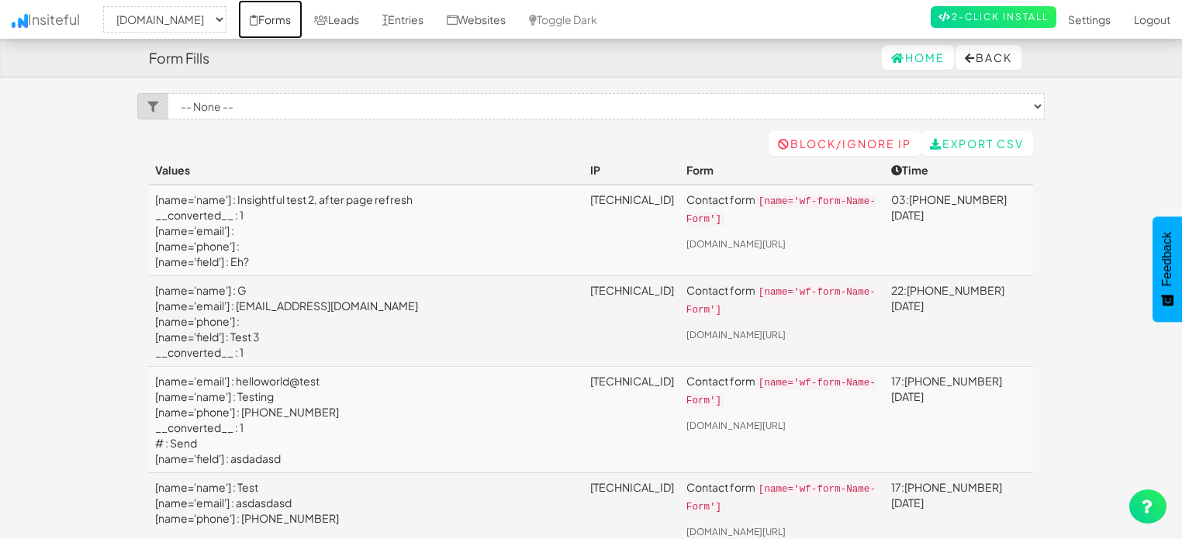
click at [297, 20] on link "Forms" at bounding box center [270, 19] width 64 height 39
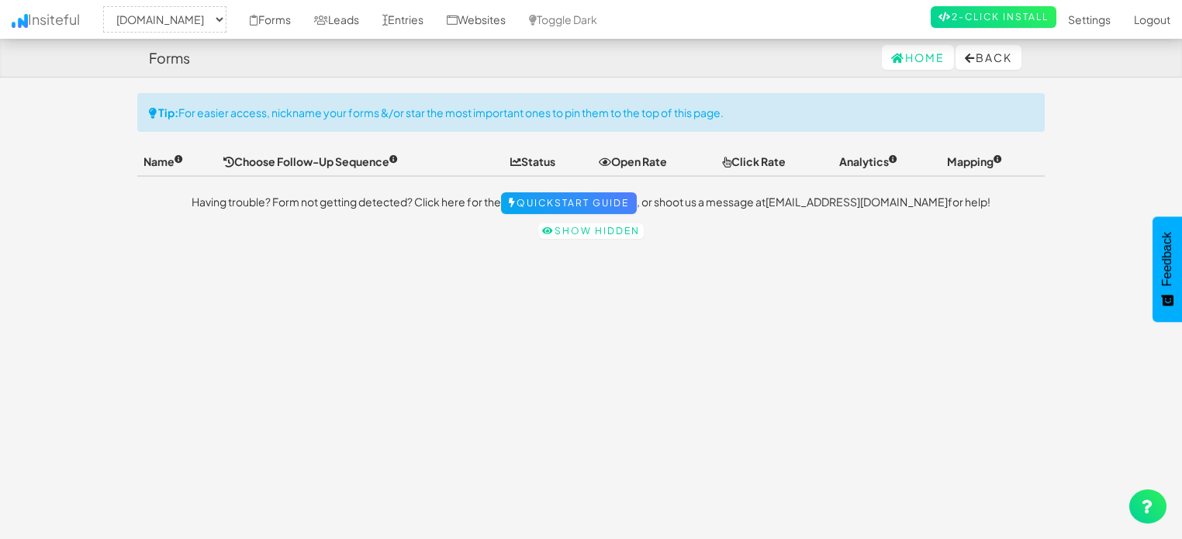
select select "2378"
click at [598, 232] on link "Show hidden" at bounding box center [590, 231] width 105 height 16
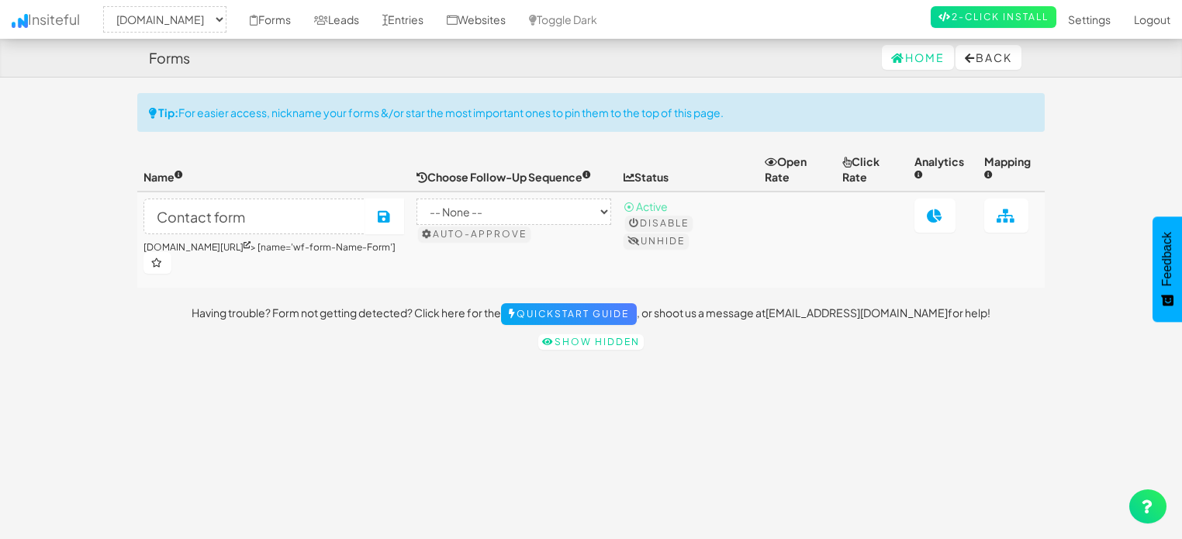
select select "2378"
drag, startPoint x: 277, startPoint y: 22, endPoint x: 266, endPoint y: 19, distance: 11.3
click at [266, 19] on link "Forms" at bounding box center [270, 19] width 64 height 39
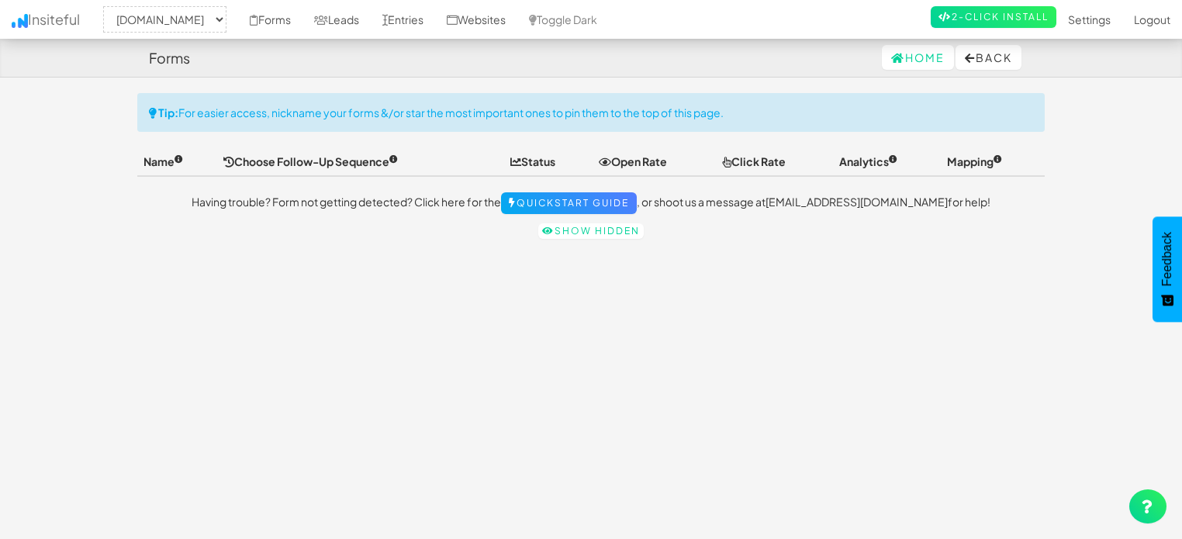
select select "2378"
click at [561, 233] on link "Show hidden" at bounding box center [590, 231] width 105 height 16
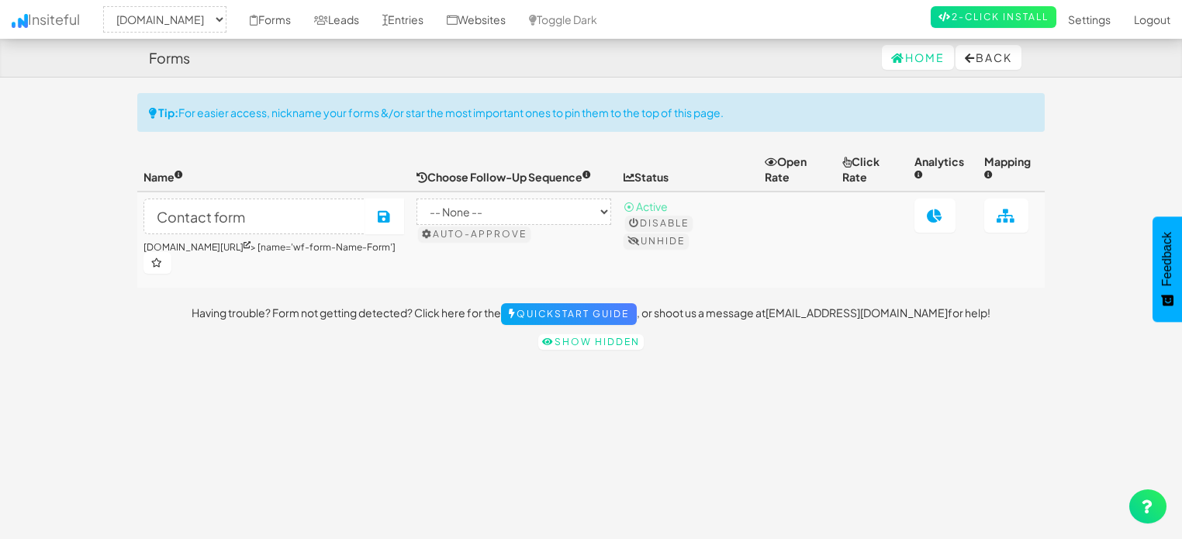
select select "2378"
click at [951, 221] on link at bounding box center [934, 215] width 41 height 34
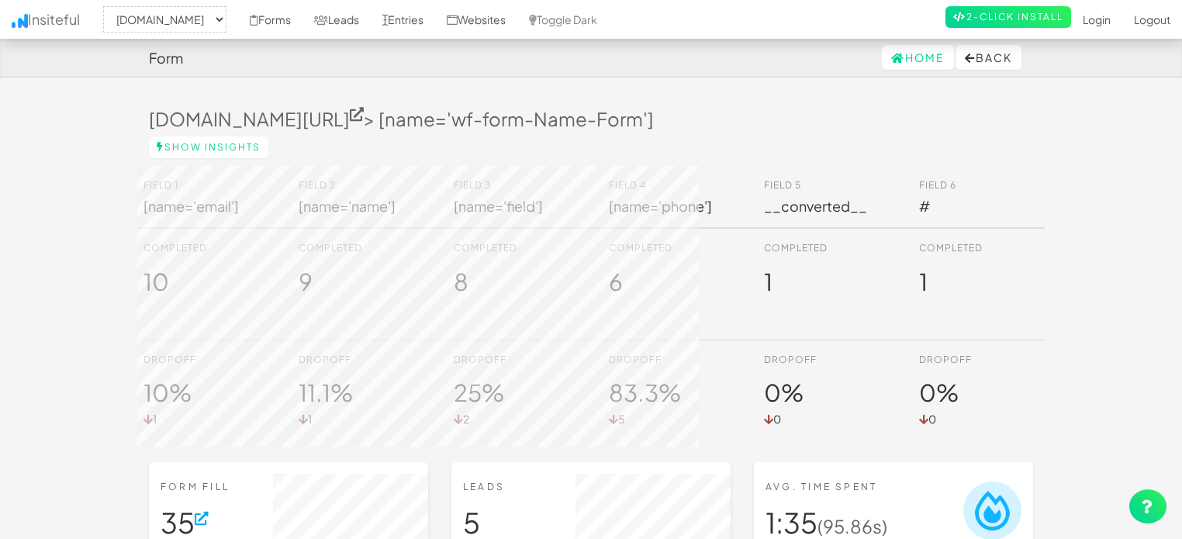
select select "2378"
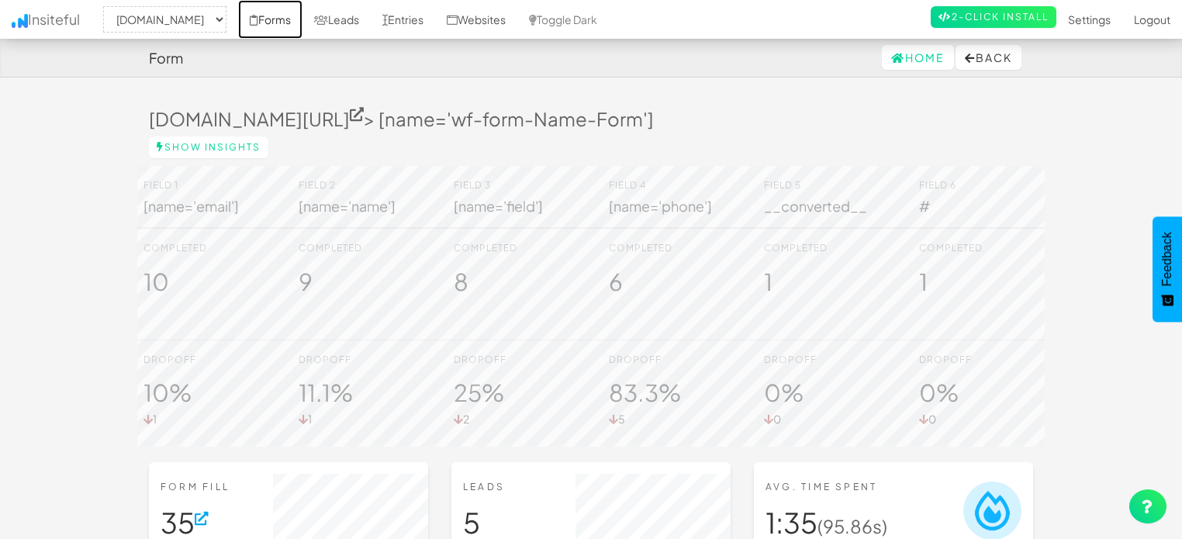
click at [302, 18] on link "Forms" at bounding box center [270, 19] width 64 height 39
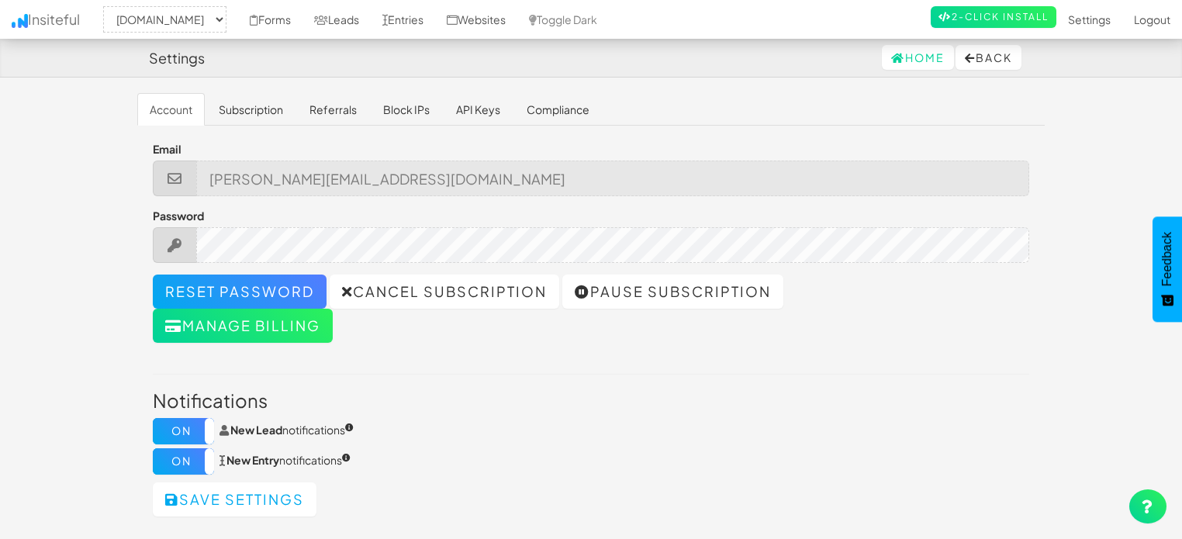
select select "2378"
click at [292, 24] on link "Forms" at bounding box center [270, 19] width 64 height 39
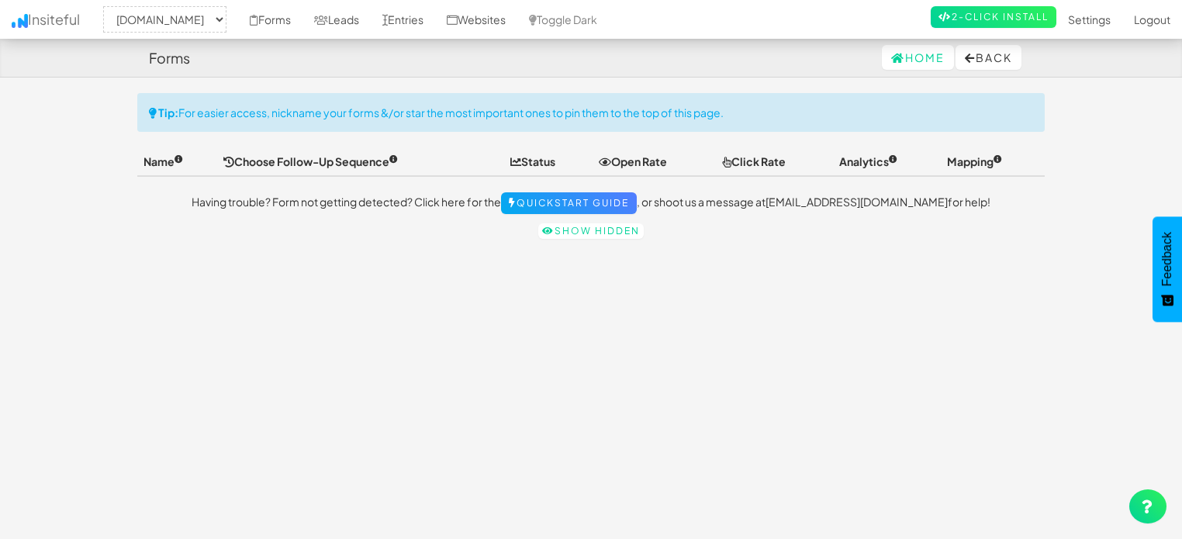
select select "2378"
click at [562, 240] on div "Toggle navigation Insiteful -- None -- comedytheory.tv Forms Leads Entries Webs…" at bounding box center [590, 170] width 907 height 154
click at [557, 232] on link "Show hidden" at bounding box center [590, 231] width 105 height 16
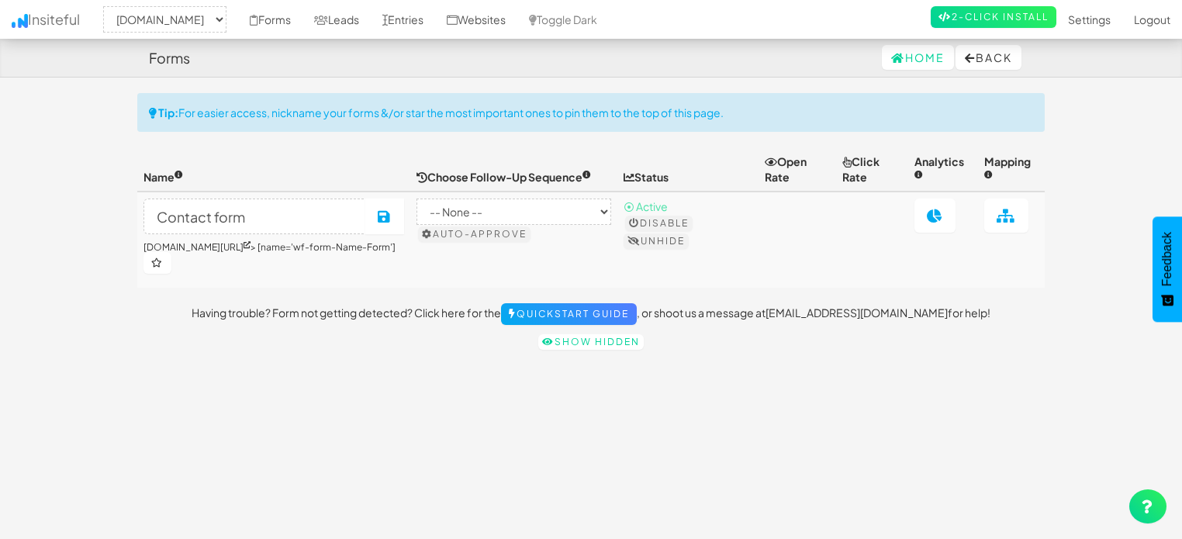
select select "2378"
click at [478, 25] on link "Websites" at bounding box center [476, 19] width 82 height 39
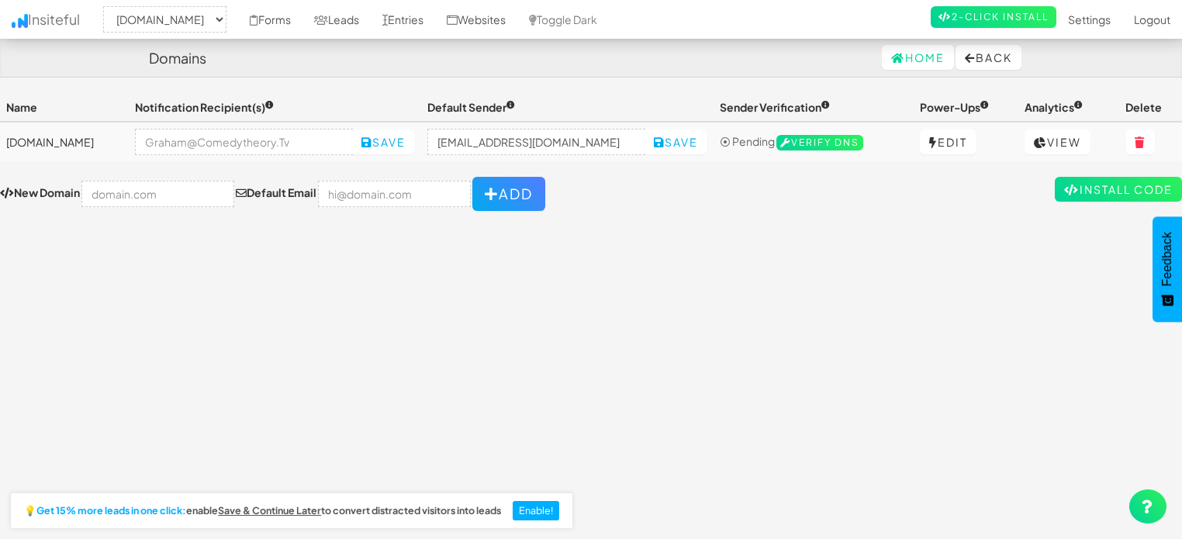
select select "2378"
click at [972, 16] on link "2-Click Install" at bounding box center [993, 17] width 126 height 22
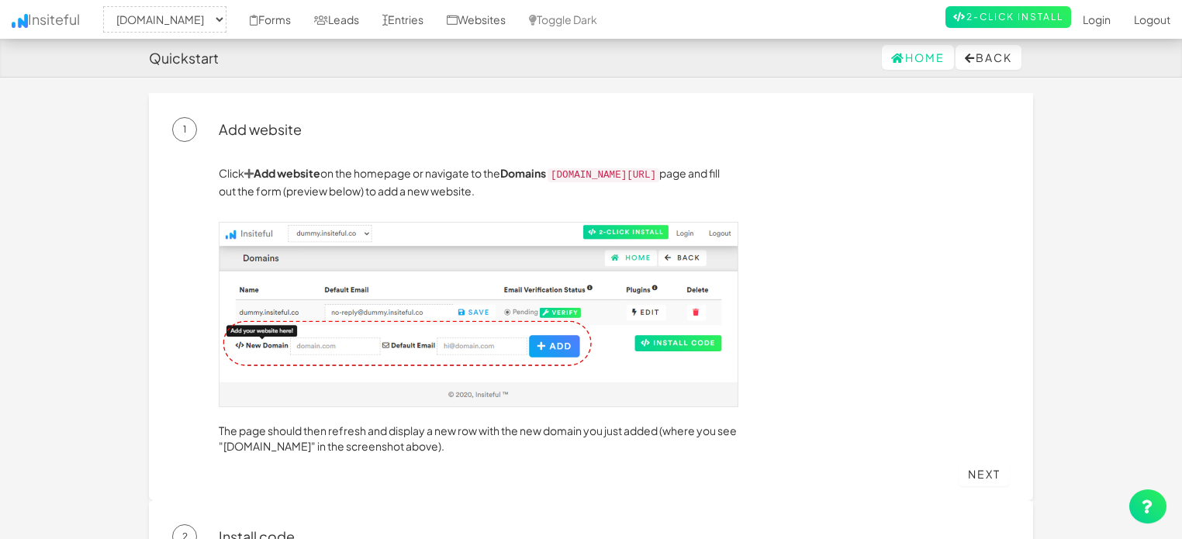
select select "2378"
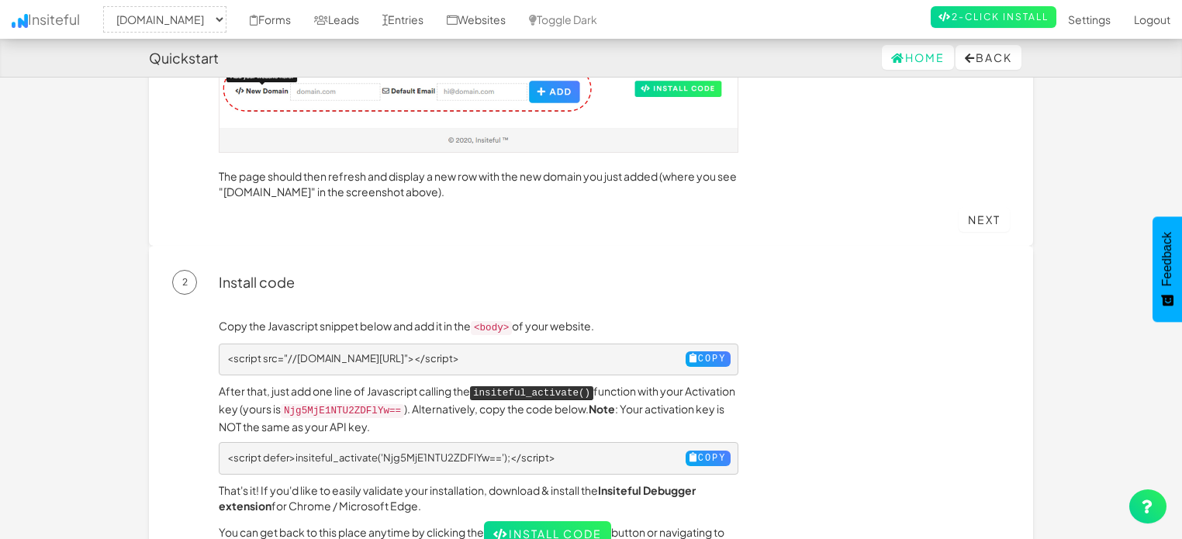
scroll to position [282, 0]
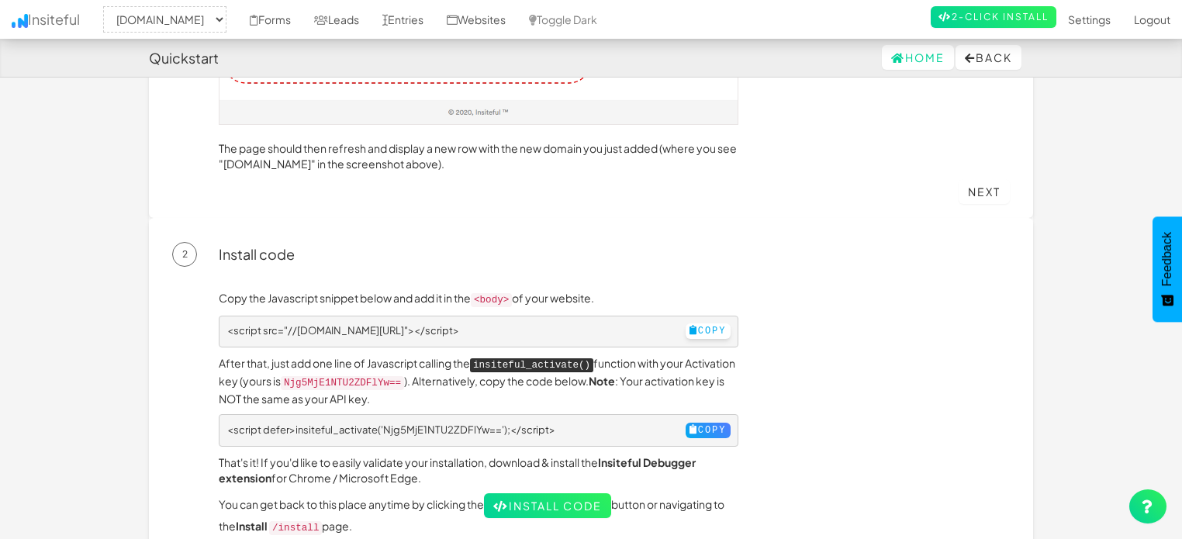
click at [692, 326] on button "Copy" at bounding box center [707, 331] width 45 height 16
click at [694, 423] on button "Copy" at bounding box center [707, 431] width 45 height 16
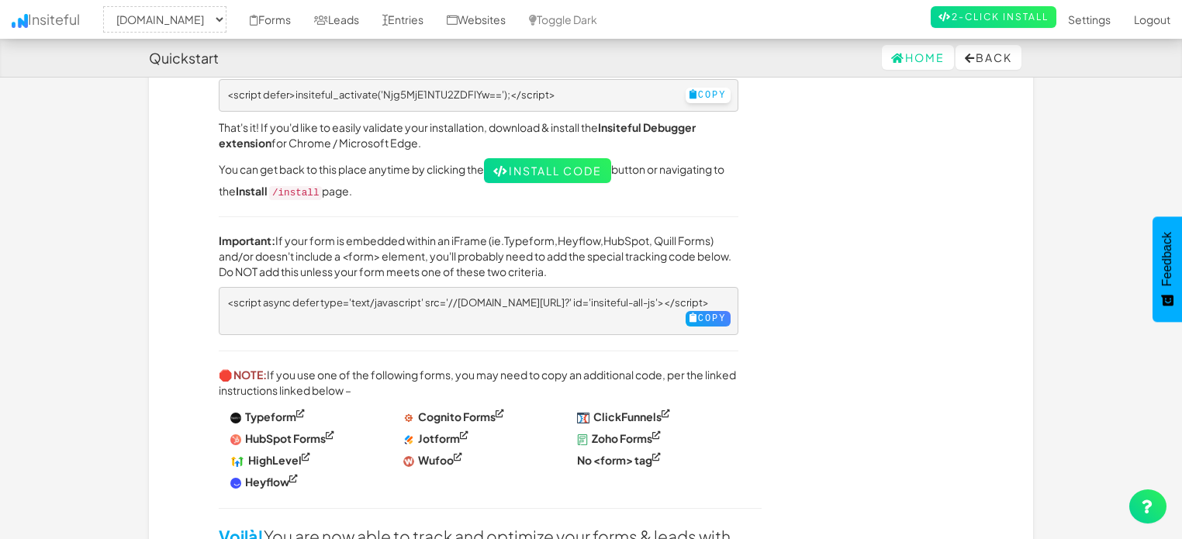
scroll to position [617, 0]
click at [692, 311] on button "Copy" at bounding box center [707, 319] width 45 height 16
click at [700, 491] on p "Voilà! You are now able to track and optimize your forms & leads with Insiteful!" at bounding box center [478, 487] width 519 height 165
click at [609, 453] on strong "No <form> tag" at bounding box center [614, 460] width 75 height 14
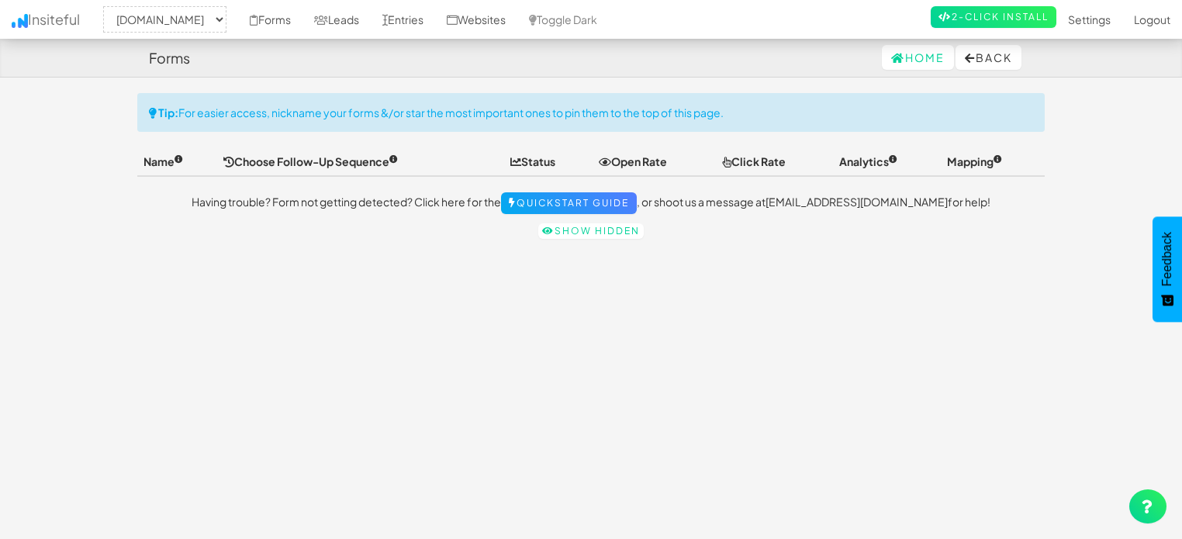
select select "2378"
click at [560, 238] on div "Toggle navigation Insiteful -- None -- comedytheory.tv Forms Leads Entries Webs…" at bounding box center [590, 170] width 907 height 154
click at [558, 232] on link "Show hidden" at bounding box center [590, 231] width 105 height 16
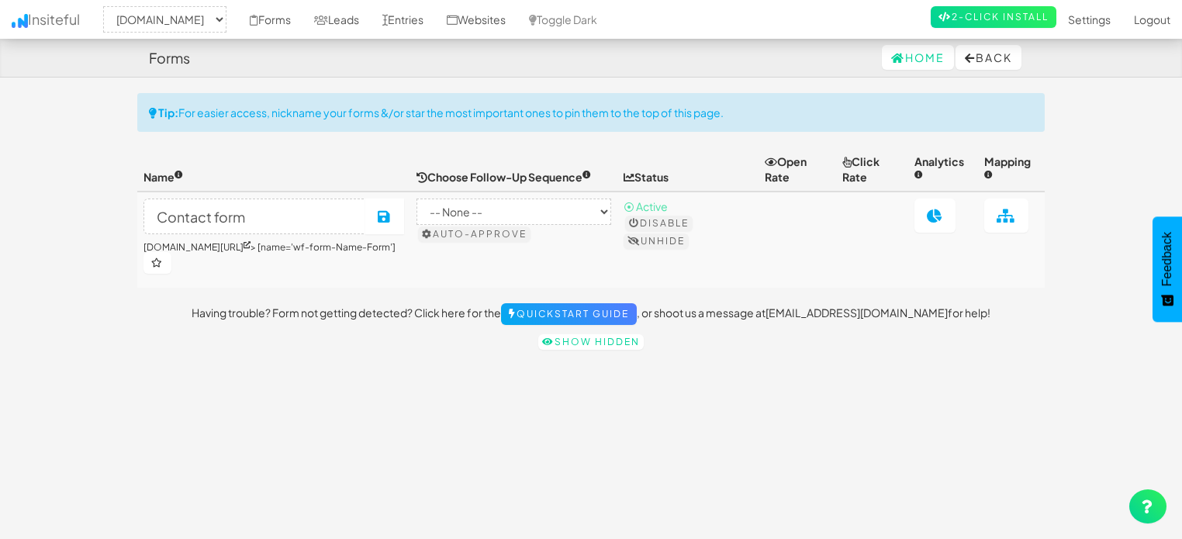
select select "2378"
click at [578, 340] on link "Show hidden" at bounding box center [590, 342] width 105 height 16
select select "2378"
click at [576, 348] on link "Show hidden" at bounding box center [590, 342] width 105 height 16
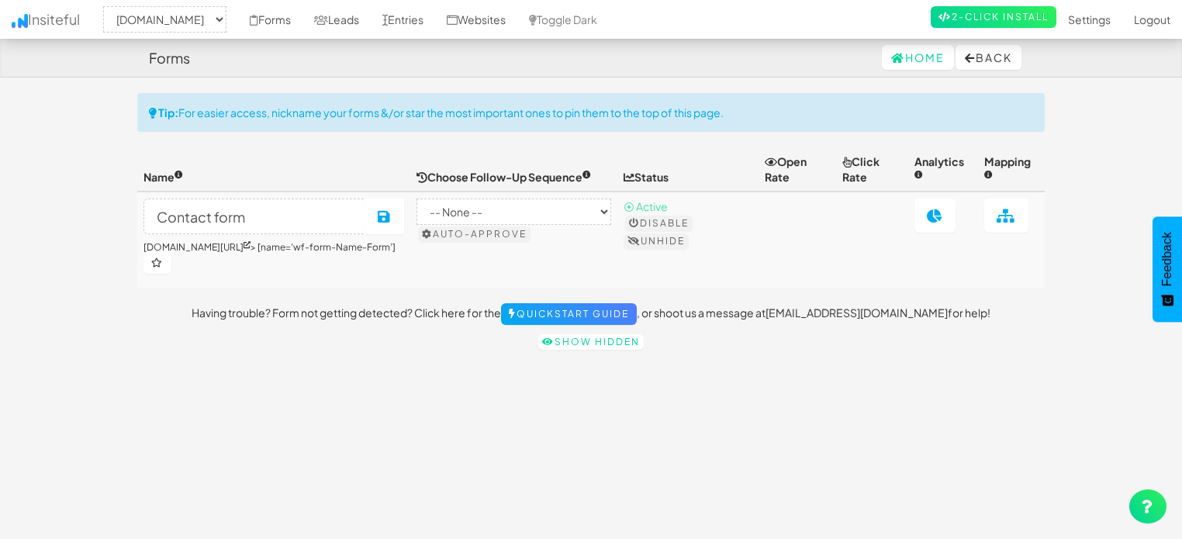
select select "2378"
click at [422, 10] on link "Entries" at bounding box center [403, 19] width 64 height 39
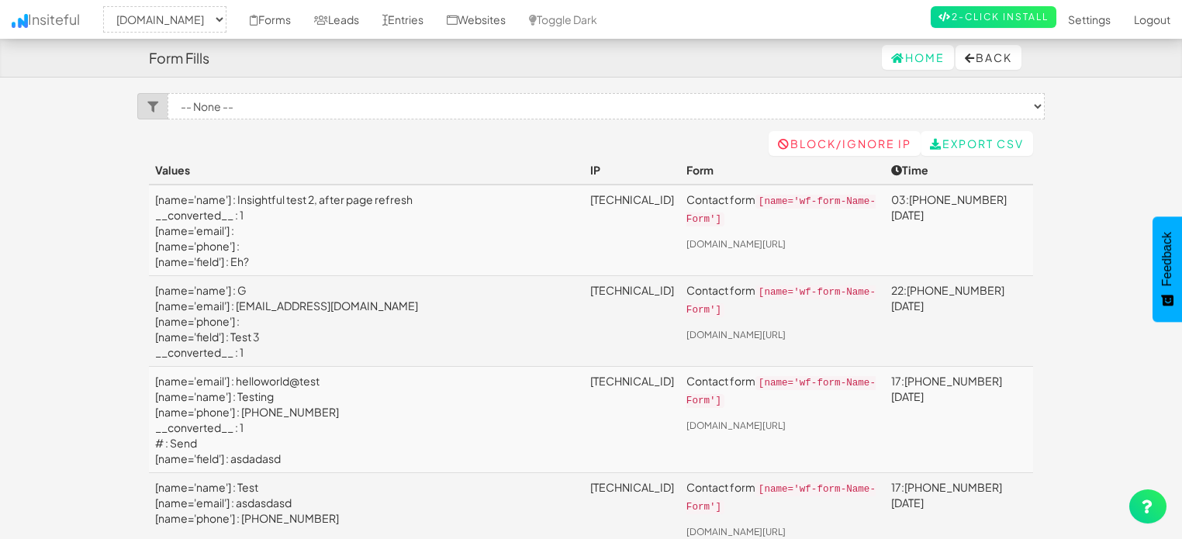
select select "2378"
